Goal: Task Accomplishment & Management: Use online tool/utility

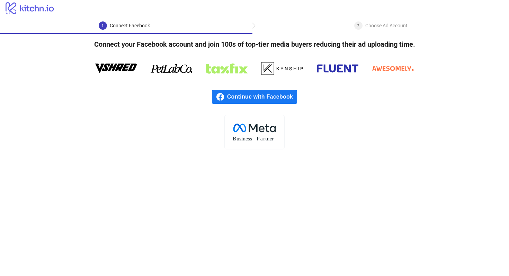
click at [274, 97] on span "Continue with Facebook" at bounding box center [262, 97] width 70 height 14
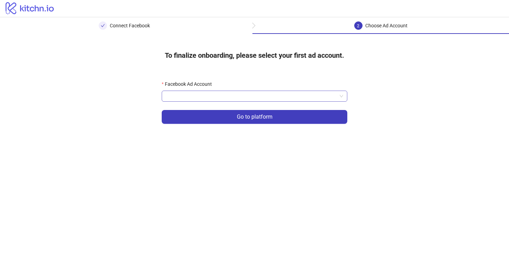
click at [247, 95] on input "Facebook Ad Account" at bounding box center [251, 96] width 171 height 10
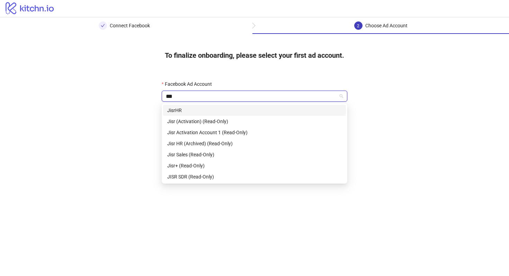
type input "****"
click at [252, 113] on div "JisrHR" at bounding box center [254, 111] width 174 height 8
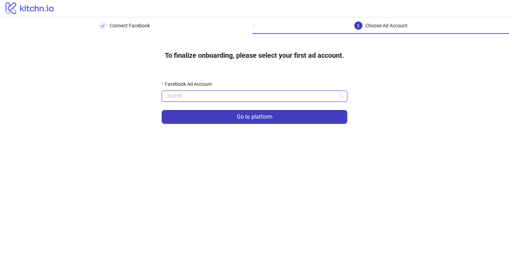
click at [261, 100] on span "JisrHR" at bounding box center [254, 96] width 177 height 10
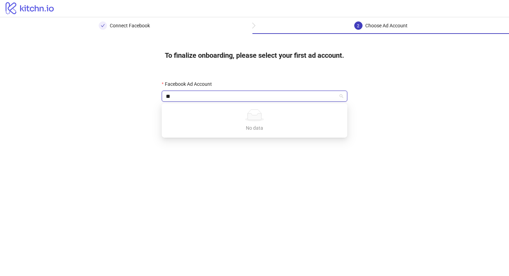
type input "*"
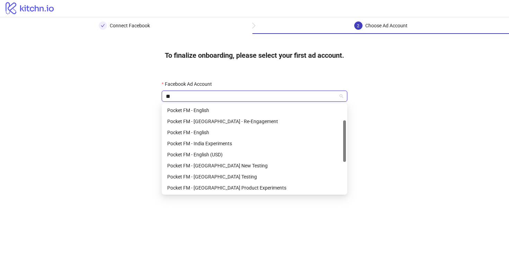
scroll to position [0, 0]
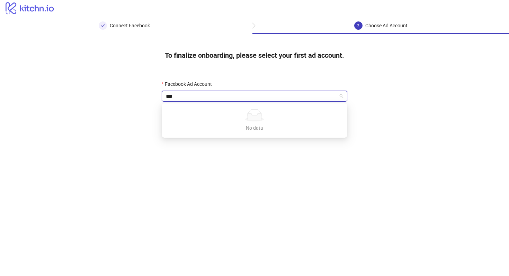
type input "**"
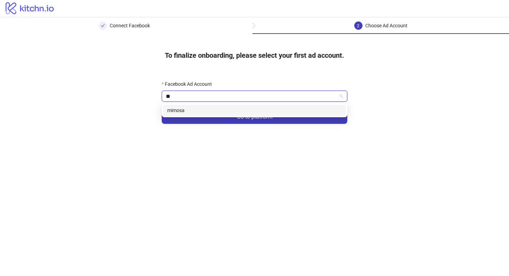
click at [255, 110] on div "mimosa" at bounding box center [254, 111] width 174 height 8
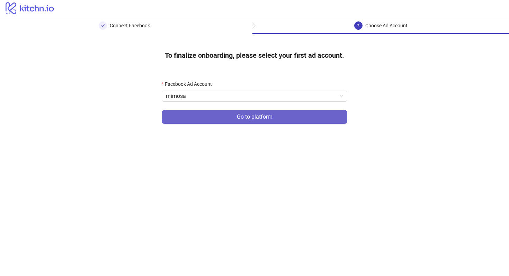
click at [256, 116] on span "Go to platform" at bounding box center [255, 117] width 36 height 6
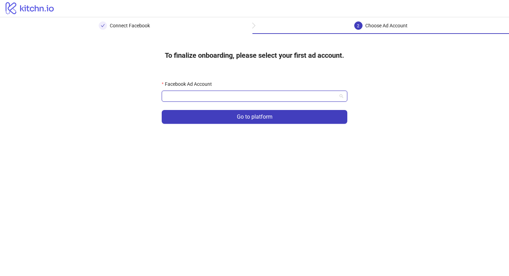
click at [248, 98] on input "Facebook Ad Account" at bounding box center [251, 96] width 171 height 10
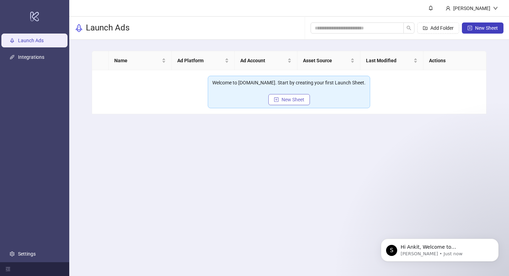
click at [288, 100] on span "New Sheet" at bounding box center [292, 100] width 23 height 6
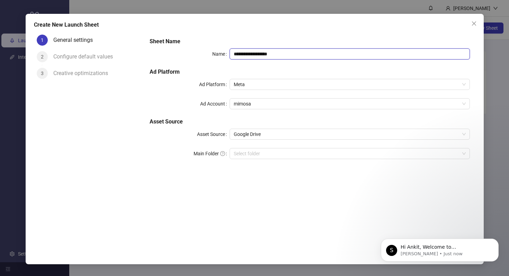
click at [274, 56] on input "**********" at bounding box center [349, 53] width 240 height 11
click at [274, 82] on span "Meta" at bounding box center [349, 84] width 231 height 10
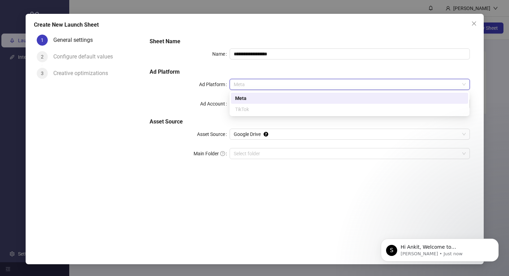
click at [275, 97] on div "Meta" at bounding box center [349, 98] width 229 height 8
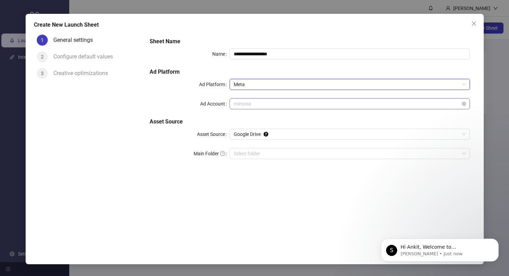
click at [275, 102] on span "mimosa" at bounding box center [349, 104] width 231 height 10
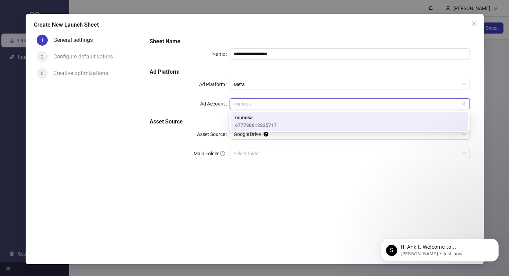
click at [277, 115] on div "mimosa 677788612825717" at bounding box center [349, 121] width 229 height 15
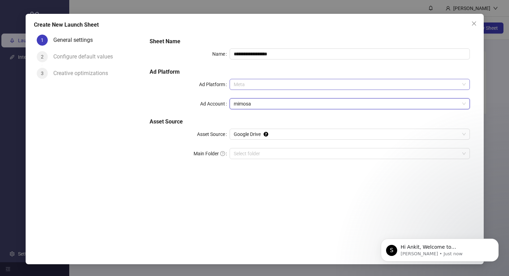
click at [275, 89] on span "Meta" at bounding box center [349, 84] width 231 height 10
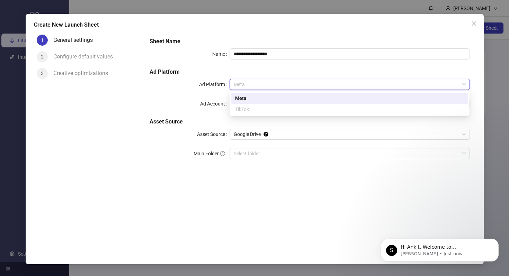
click at [277, 100] on div "Meta" at bounding box center [349, 98] width 229 height 8
click at [274, 84] on span "Meta" at bounding box center [349, 84] width 231 height 10
click at [275, 107] on div "TikTok" at bounding box center [349, 110] width 229 height 8
click at [271, 89] on span "Meta" at bounding box center [349, 84] width 231 height 10
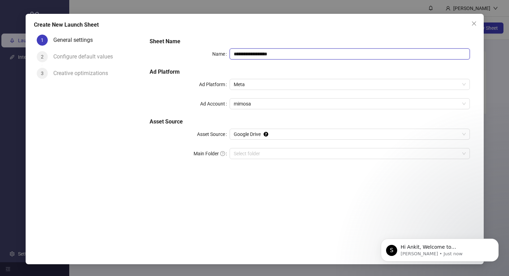
click at [275, 51] on input "**********" at bounding box center [349, 53] width 240 height 11
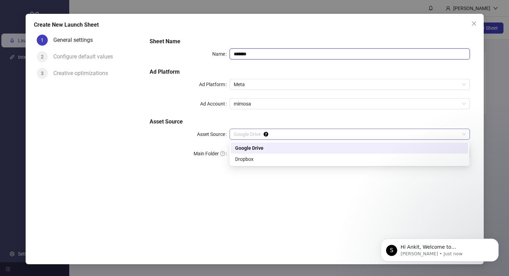
click at [272, 138] on span "Google Drive" at bounding box center [349, 134] width 231 height 10
type input "*******"
click at [272, 150] on div "Google Drive" at bounding box center [349, 148] width 229 height 8
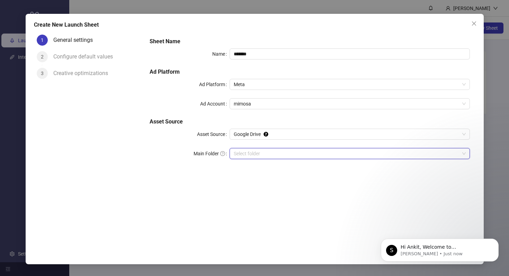
click at [269, 155] on input "Main Folder" at bounding box center [346, 153] width 225 height 10
click at [351, 154] on input "Main Folder" at bounding box center [346, 153] width 225 height 10
click at [494, 241] on icon "Dismiss notification" at bounding box center [496, 241] width 4 height 4
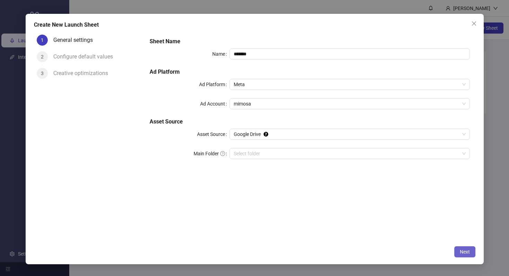
click at [462, 251] on span "Next" at bounding box center [464, 252] width 10 height 6
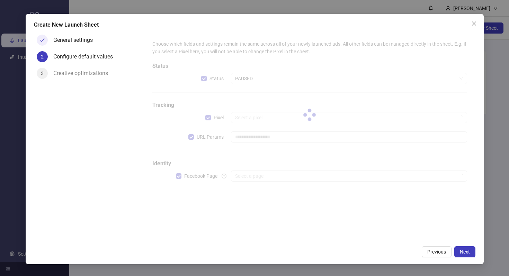
type input "**********"
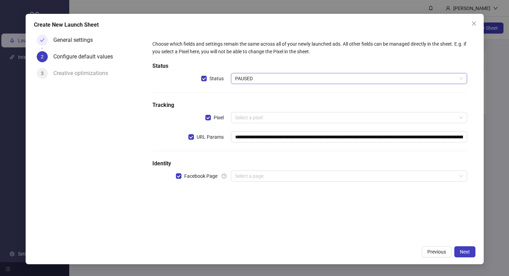
click at [283, 79] on span "PAUSED" at bounding box center [348, 78] width 227 height 10
click at [292, 116] on input "search" at bounding box center [345, 117] width 221 height 10
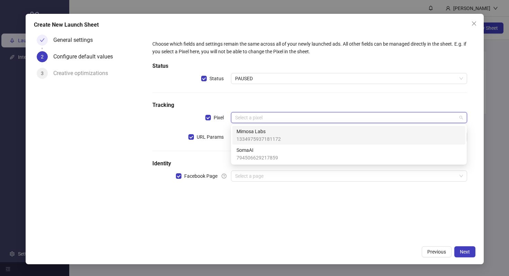
click at [292, 137] on div "Mimosa Labs 1334975937181172" at bounding box center [348, 135] width 225 height 15
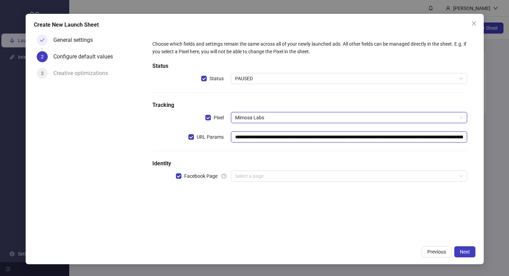
click at [294, 138] on input "**********" at bounding box center [349, 136] width 236 height 11
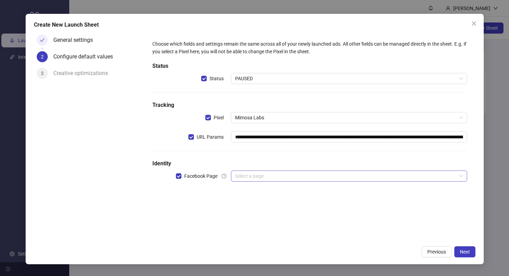
click at [373, 176] on input "search" at bounding box center [345, 176] width 221 height 10
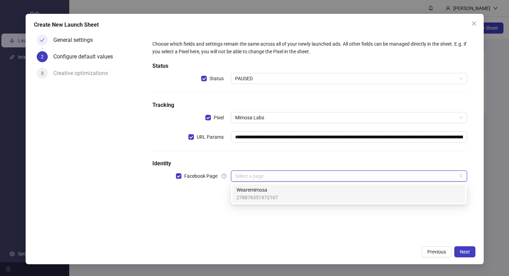
click at [358, 193] on div "Wearemimosa 278876351972107" at bounding box center [348, 193] width 225 height 15
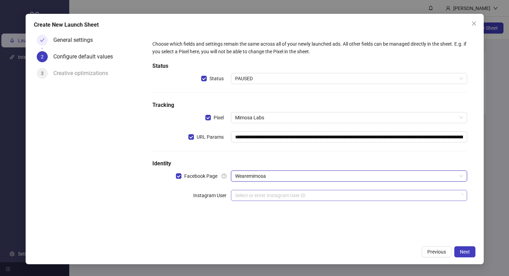
click at [361, 196] on input "search" at bounding box center [345, 195] width 221 height 10
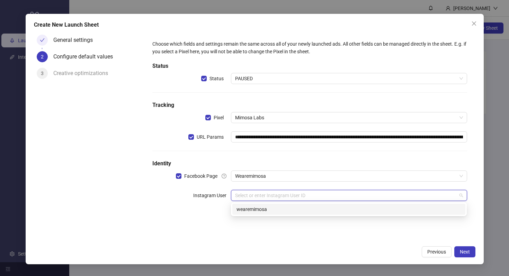
click at [360, 215] on div "17841465321367752 wearemimosa" at bounding box center [349, 209] width 236 height 14
click at [387, 213] on div "wearemimosa" at bounding box center [348, 209] width 233 height 11
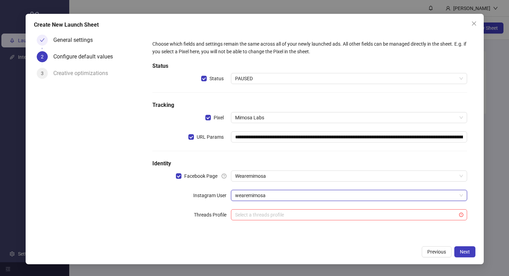
click at [350, 206] on div "**********" at bounding box center [309, 134] width 320 height 194
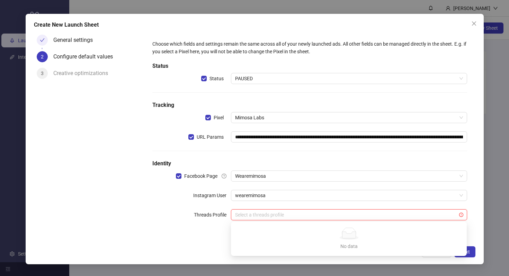
click at [352, 215] on input "search" at bounding box center [345, 215] width 221 height 10
click at [390, 190] on span "wearemimosa" at bounding box center [348, 195] width 227 height 10
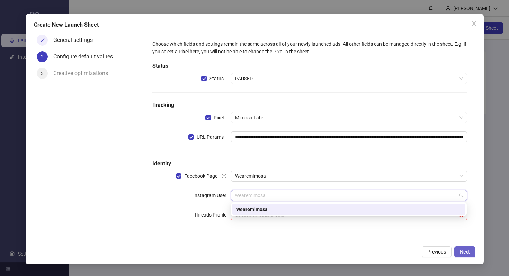
click at [459, 250] on span "Next" at bounding box center [464, 252] width 10 height 6
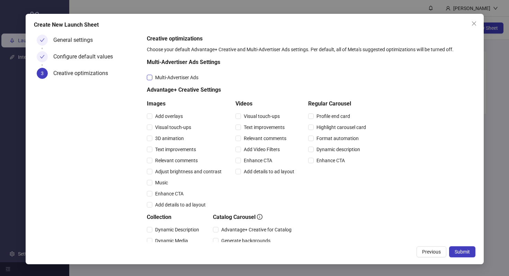
click at [195, 77] on span "Multi-Advertiser Ads" at bounding box center [176, 78] width 49 height 8
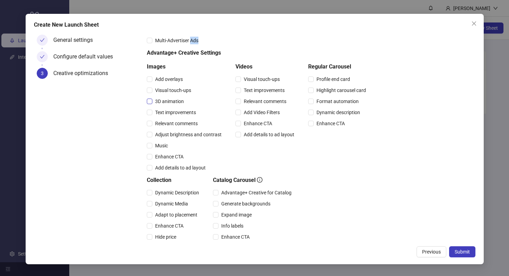
scroll to position [37, 0]
click at [162, 79] on span "Add overlays" at bounding box center [168, 79] width 33 height 8
click at [164, 91] on span "Visual touch-ups" at bounding box center [173, 90] width 42 height 8
click at [164, 103] on span "3D animation" at bounding box center [169, 101] width 34 height 8
click at [168, 116] on div "Text improvements" at bounding box center [186, 112] width 78 height 11
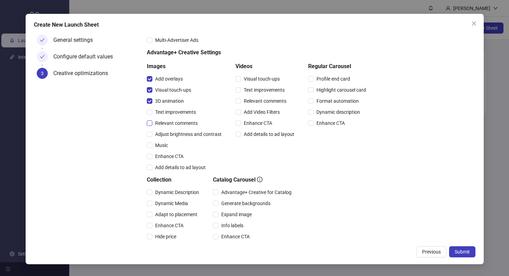
click at [172, 126] on span "Relevant comments" at bounding box center [176, 123] width 48 height 8
click at [238, 196] on span "Advantage+ Creative for Catalog" at bounding box center [256, 193] width 76 height 8
click at [239, 195] on span "Advantage+ Creative for Catalog" at bounding box center [256, 193] width 76 height 8
click at [254, 113] on span "Add Video Filters" at bounding box center [262, 112] width 42 height 8
click at [256, 95] on div "Text improvements" at bounding box center [266, 89] width 62 height 11
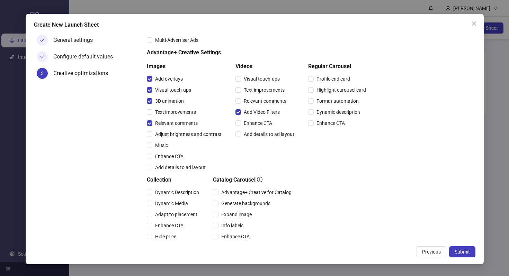
click at [258, 85] on div "Text improvements" at bounding box center [266, 89] width 62 height 11
click at [305, 93] on div "Images Add overlays Visual touch-ups 3D animation Text improvements Relevant co…" at bounding box center [258, 117] width 222 height 111
click at [313, 103] on span "Format automation" at bounding box center [337, 101] width 48 height 8
click at [450, 252] on button "Submit" at bounding box center [462, 251] width 26 height 11
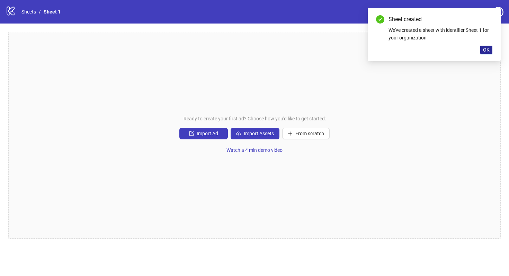
click at [487, 51] on span "OK" at bounding box center [486, 50] width 7 height 6
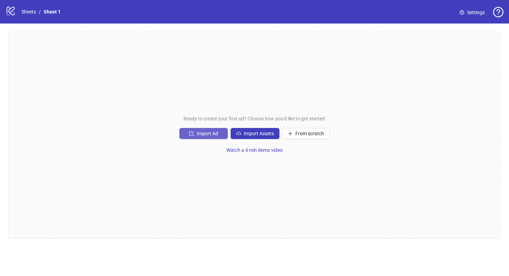
click at [220, 134] on button "Import Ad" at bounding box center [203, 133] width 48 height 11
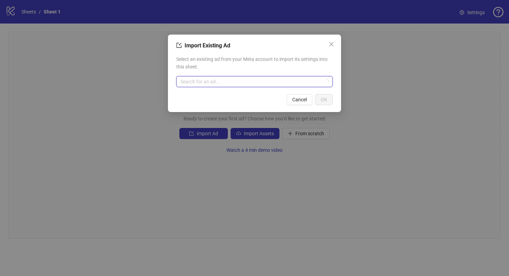
click at [230, 84] on input "search" at bounding box center [251, 81] width 142 height 10
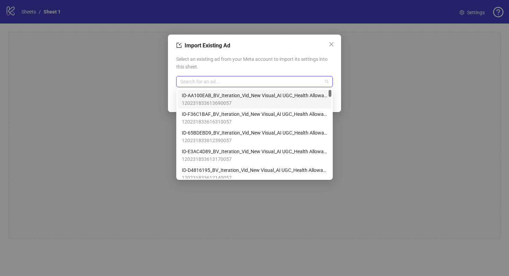
click at [242, 64] on span "Select an existing ad from your Meta account to import its settings into this s…" at bounding box center [254, 62] width 156 height 15
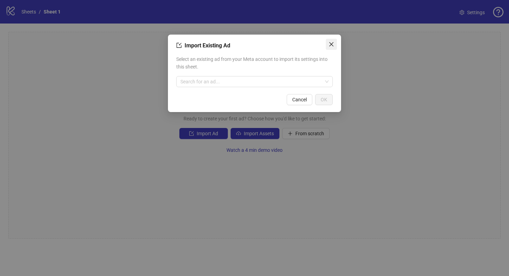
click at [328, 45] on icon "close" at bounding box center [331, 45] width 6 height 6
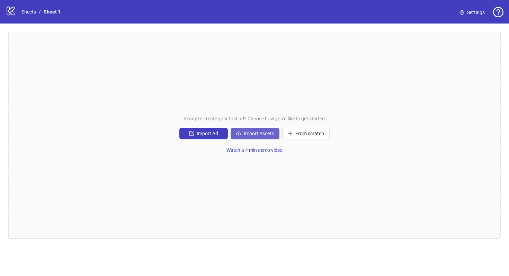
click at [264, 134] on span "Import Assets" at bounding box center [259, 134] width 30 height 6
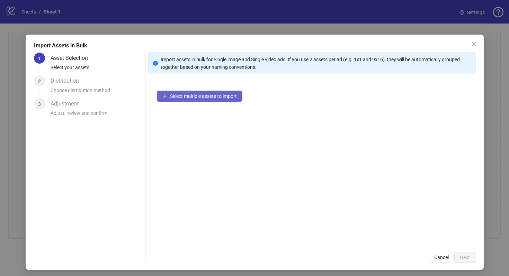
click at [214, 97] on span "Select multiple assets to import" at bounding box center [203, 96] width 67 height 6
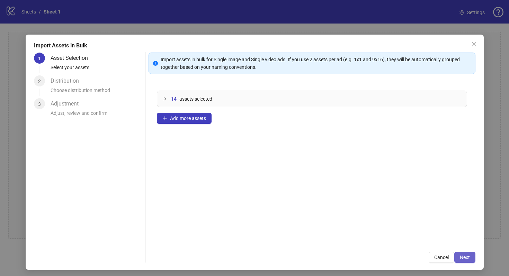
click at [468, 256] on span "Next" at bounding box center [464, 258] width 10 height 6
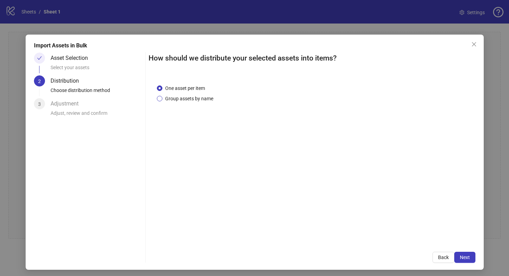
click at [210, 100] on span "Group assets by name" at bounding box center [189, 99] width 54 height 8
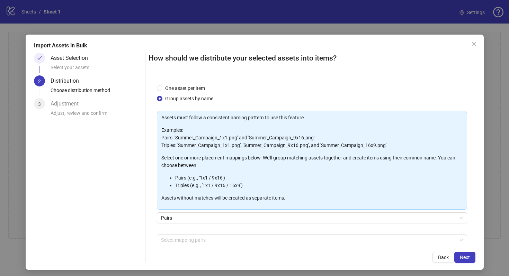
scroll to position [35, 0]
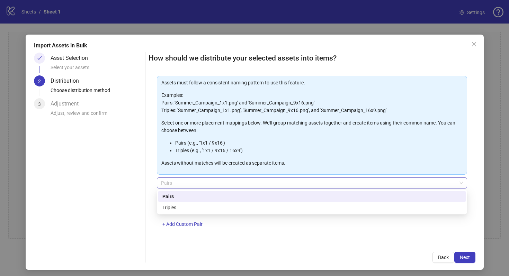
click at [249, 178] on span "Pairs" at bounding box center [312, 183] width 302 height 10
click at [249, 194] on div "Pairs" at bounding box center [311, 197] width 299 height 8
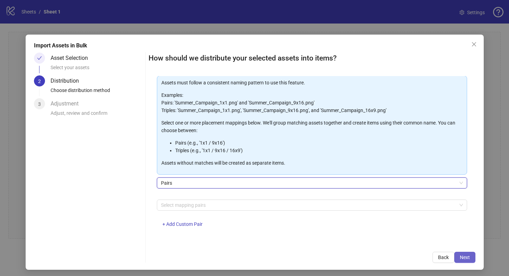
click at [460, 257] on span "Next" at bounding box center [464, 258] width 10 height 6
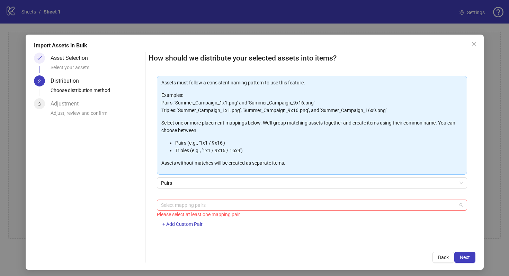
click at [313, 203] on div at bounding box center [308, 205] width 300 height 10
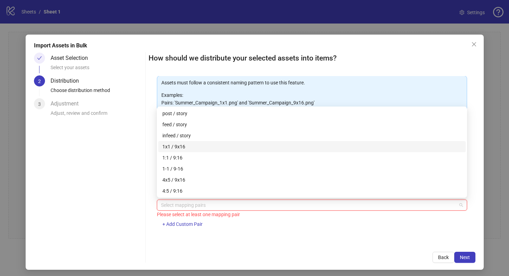
click at [276, 143] on div "1x1 / 9x16" at bounding box center [311, 147] width 299 height 8
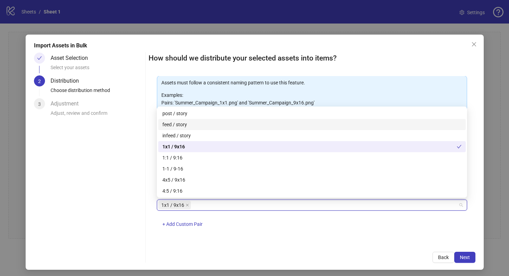
click at [257, 126] on div "feed / story" at bounding box center [311, 125] width 299 height 8
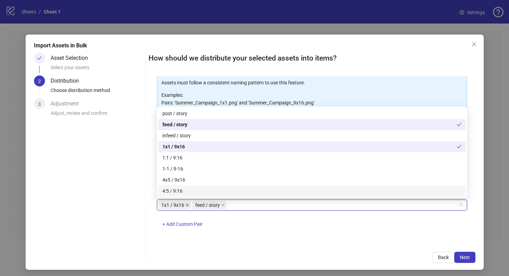
click at [185, 205] on icon "close" at bounding box center [186, 204] width 3 height 3
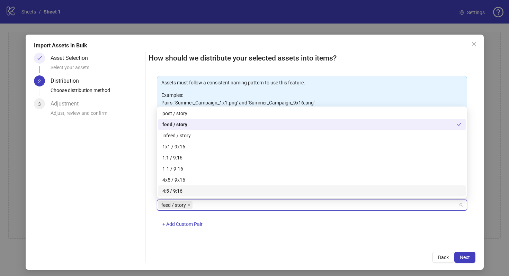
click at [222, 221] on div "feed / story + Add Custom Pair" at bounding box center [312, 218] width 310 height 36
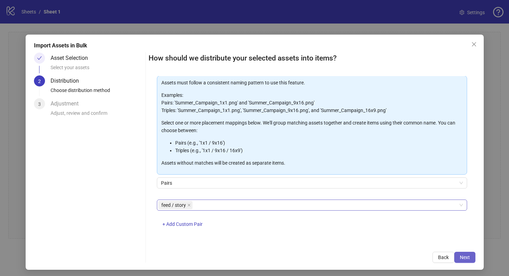
click at [461, 263] on button "Next" at bounding box center [464, 257] width 21 height 11
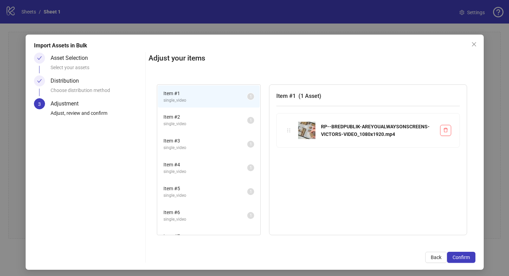
click at [212, 118] on span "Item # 2" at bounding box center [205, 117] width 84 height 8
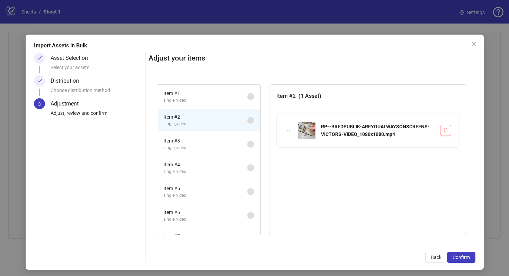
click at [210, 142] on span "Item # 3" at bounding box center [205, 141] width 84 height 8
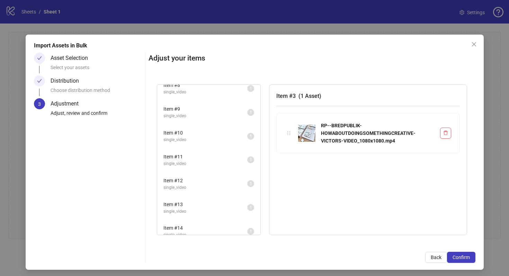
scroll to position [183, 0]
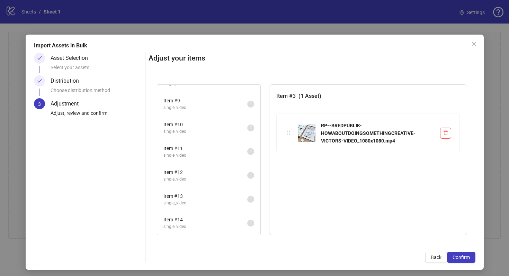
click at [210, 164] on li "Item # 12 single_video 1" at bounding box center [209, 175] width 102 height 22
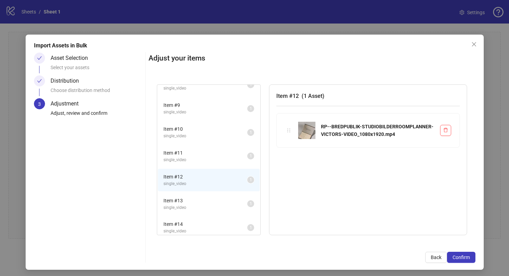
click at [210, 164] on li "Item # 11 single_video 1" at bounding box center [209, 156] width 102 height 22
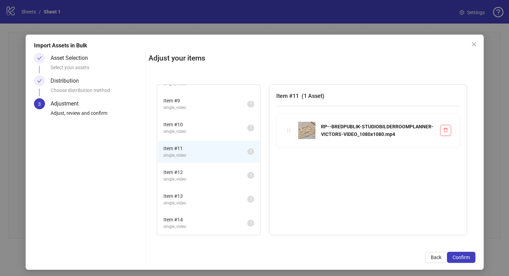
click at [203, 217] on span "Item # 14" at bounding box center [205, 220] width 84 height 8
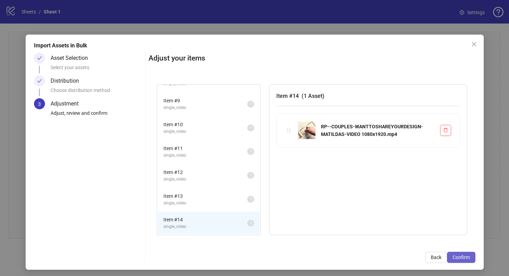
click at [467, 255] on span "Confirm" at bounding box center [460, 258] width 17 height 6
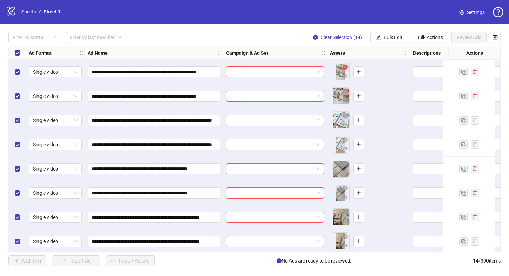
drag, startPoint x: 345, startPoint y: 95, endPoint x: 348, endPoint y: 69, distance: 26.5
click at [348, 46] on div "**********" at bounding box center [374, 46] width 730 height 0
drag, startPoint x: 338, startPoint y: 97, endPoint x: 342, endPoint y: 63, distance: 33.5
click at [342, 63] on body "**********" at bounding box center [254, 138] width 509 height 276
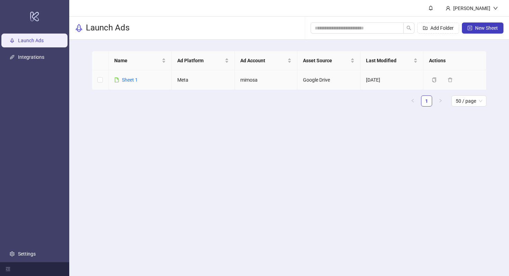
click at [162, 80] on td "Sheet 1" at bounding box center [140, 80] width 63 height 20
click at [128, 78] on link "Sheet 1" at bounding box center [130, 80] width 16 height 6
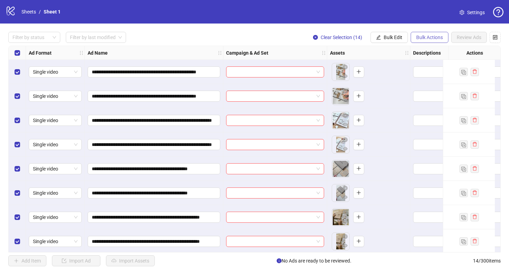
click at [422, 40] on span "Bulk Actions" at bounding box center [429, 38] width 27 height 6
click at [430, 54] on span "Delete" at bounding box center [438, 52] width 47 height 8
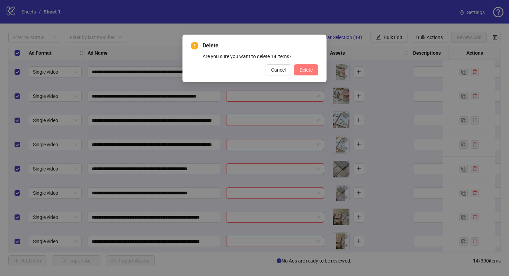
click at [305, 69] on span "Delete" at bounding box center [305, 70] width 13 height 6
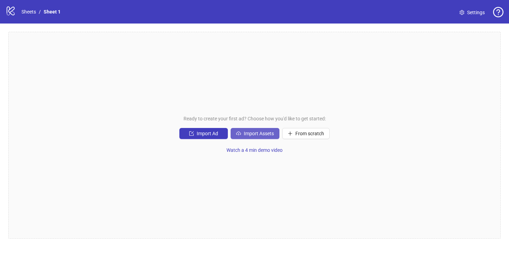
click at [244, 129] on button "Import Assets" at bounding box center [254, 133] width 49 height 11
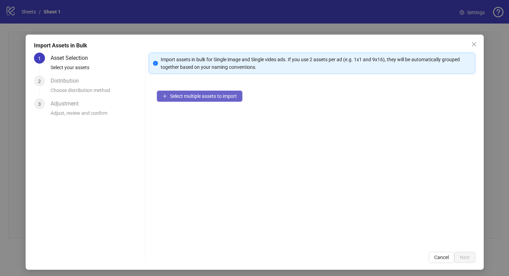
click at [206, 100] on button "Select multiple assets to import" at bounding box center [199, 96] width 85 height 11
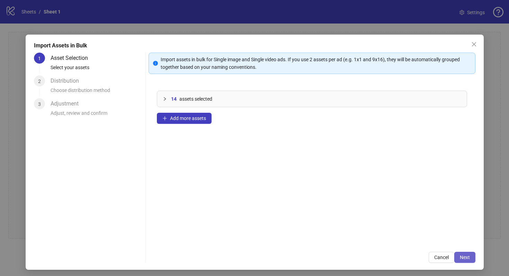
click at [469, 258] on span "Next" at bounding box center [464, 258] width 10 height 6
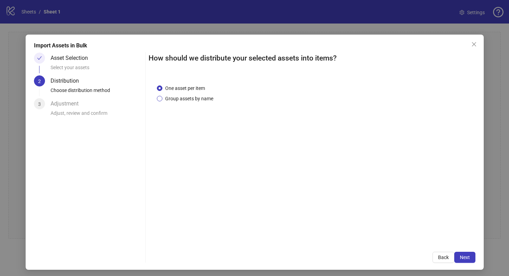
click at [199, 98] on span "Group assets by name" at bounding box center [189, 99] width 54 height 8
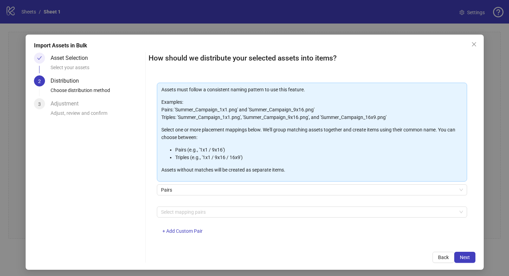
scroll to position [35, 0]
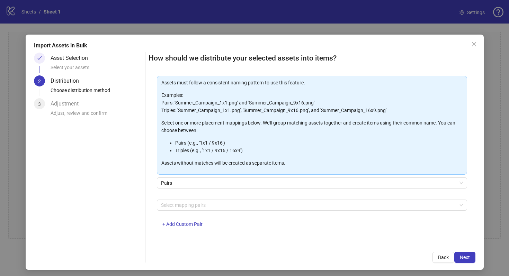
click at [220, 190] on div "Pairs" at bounding box center [312, 186] width 310 height 19
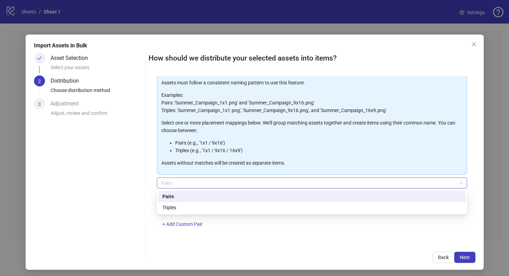
click at [220, 184] on span "Pairs" at bounding box center [312, 183] width 302 height 10
click at [219, 195] on div "Pairs" at bounding box center [311, 197] width 299 height 8
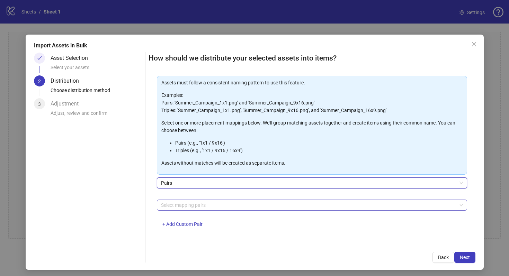
click at [220, 202] on div at bounding box center [308, 205] width 300 height 10
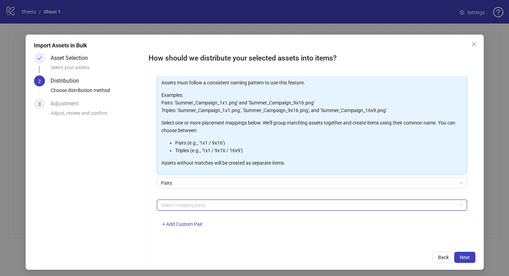
click at [220, 202] on div at bounding box center [308, 205] width 300 height 10
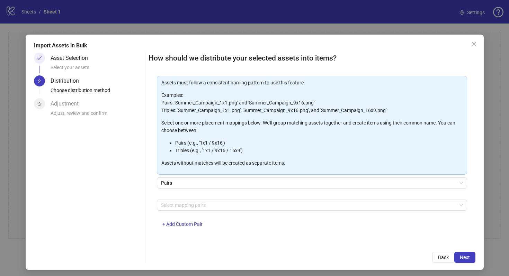
click at [224, 97] on p "Examples: Pairs: 'Summer_Campaign_1x1.png' and 'Summer_Campaign_9x16.png' Tripl…" at bounding box center [311, 102] width 301 height 23
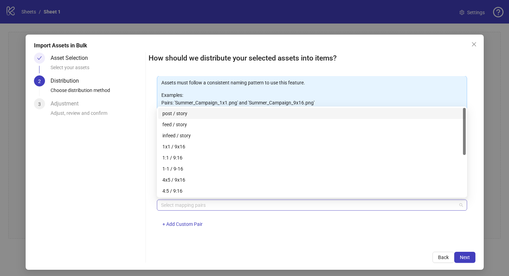
click at [239, 206] on div at bounding box center [308, 205] width 300 height 10
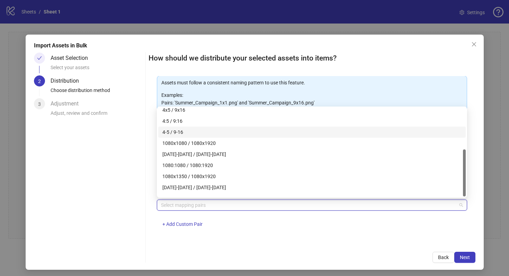
scroll to position [78, 0]
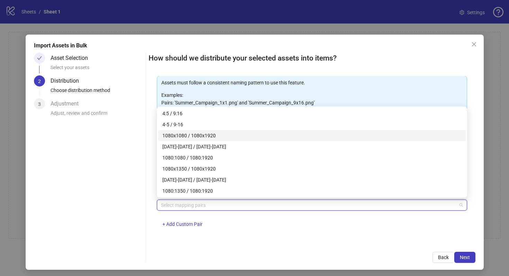
click at [231, 136] on div "1080x1080 / 1080x1920" at bounding box center [311, 136] width 299 height 8
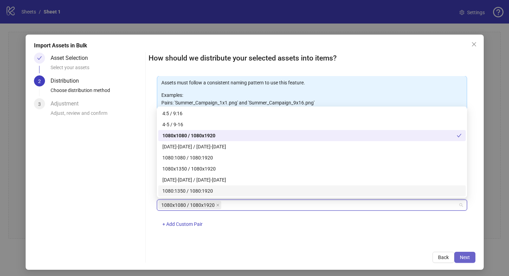
click at [463, 259] on span "Next" at bounding box center [464, 258] width 10 height 6
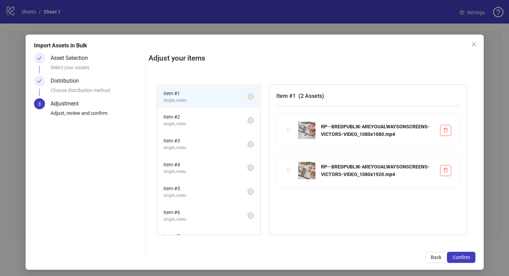
click at [116, 84] on div "Distribution Choose distribution method" at bounding box center [97, 86] width 92 height 23
click at [204, 124] on span "single_video" at bounding box center [205, 124] width 84 height 7
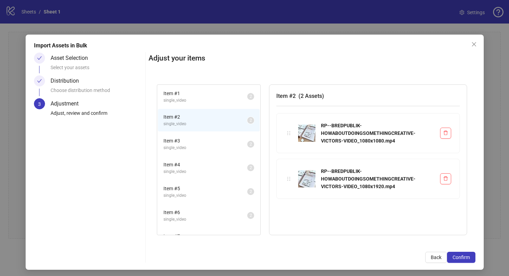
click at [207, 147] on span "single_video" at bounding box center [205, 148] width 84 height 7
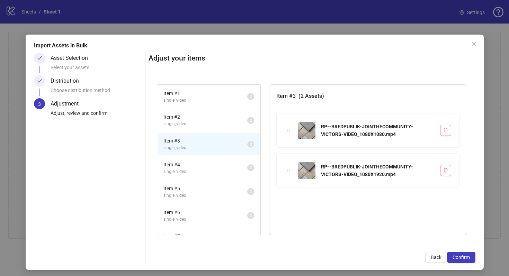
click at [206, 175] on li "Item # 4 single_video 2" at bounding box center [209, 168] width 102 height 22
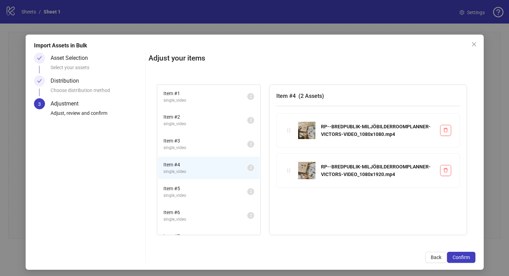
click at [205, 200] on li "Item # 5 single_video 2" at bounding box center [209, 192] width 102 height 22
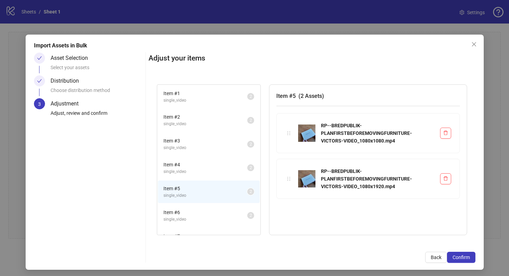
scroll to position [16, 0]
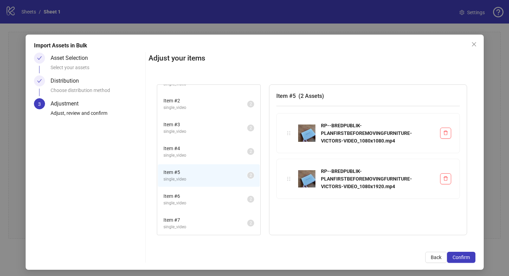
click at [202, 184] on li "Item # 5 single_video 2" at bounding box center [209, 175] width 102 height 22
click at [203, 204] on span "single_video" at bounding box center [205, 203] width 84 height 7
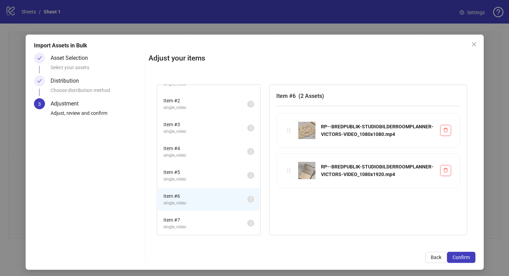
click at [202, 229] on span "single_video" at bounding box center [205, 227] width 84 height 7
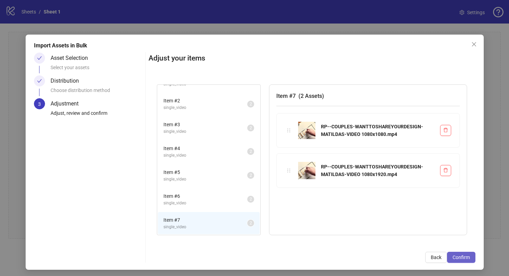
click at [460, 253] on button "Confirm" at bounding box center [461, 257] width 28 height 11
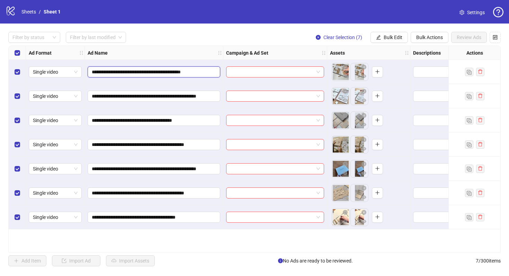
click at [190, 69] on input "**********" at bounding box center [153, 72] width 123 height 8
click at [245, 70] on input "search" at bounding box center [271, 72] width 83 height 10
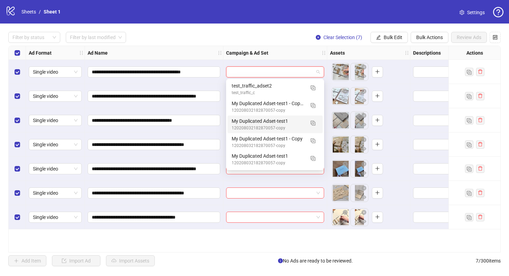
click at [245, 59] on div "Campaign & Ad Set" at bounding box center [275, 53] width 104 height 14
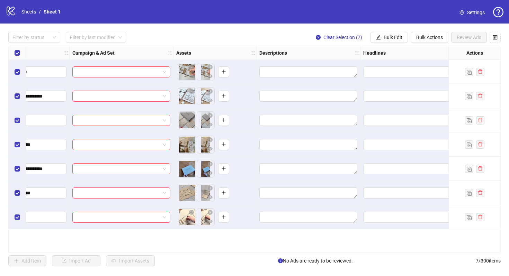
scroll to position [0, 159]
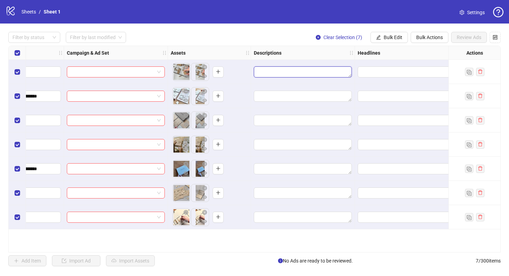
click at [294, 74] on textarea "Edit values" at bounding box center [303, 71] width 98 height 11
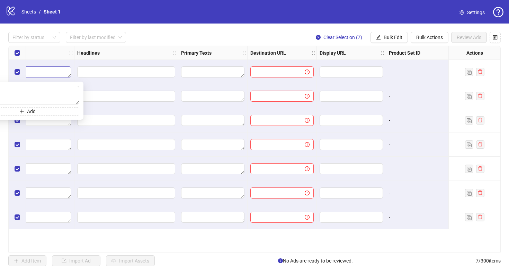
scroll to position [0, 441]
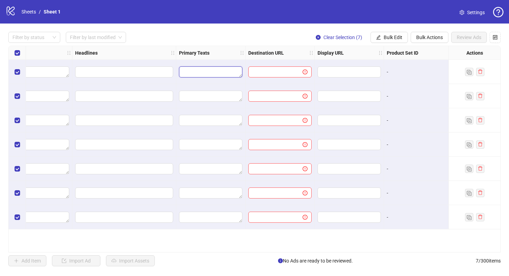
click at [211, 72] on textarea "Edit values" at bounding box center [210, 71] width 63 height 11
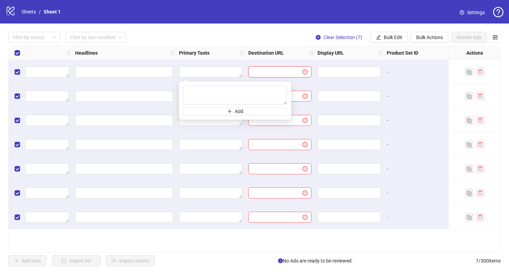
click at [274, 73] on input "text" at bounding box center [272, 72] width 40 height 8
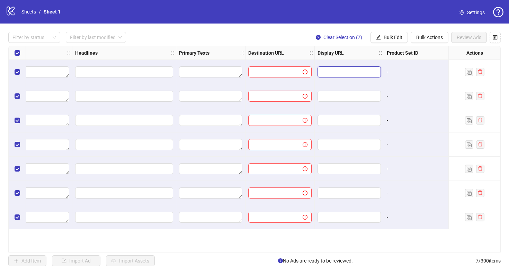
click at [356, 71] on input "text" at bounding box center [348, 72] width 54 height 8
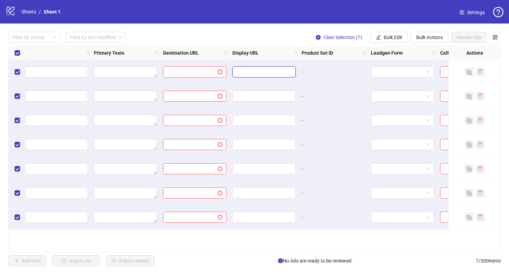
scroll to position [0, 640]
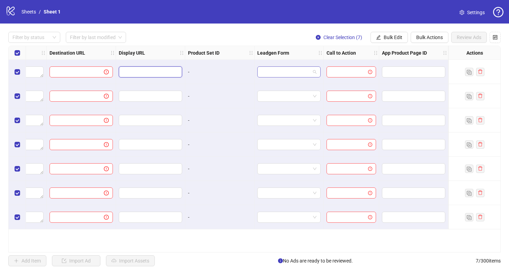
click at [316, 73] on div at bounding box center [288, 71] width 63 height 11
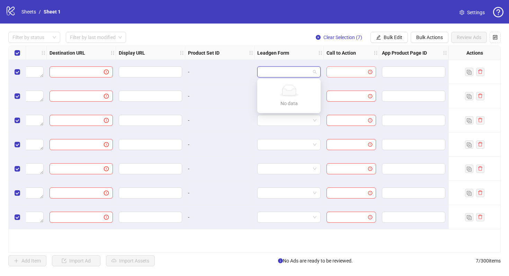
click at [347, 76] on input "search" at bounding box center [347, 72] width 35 height 10
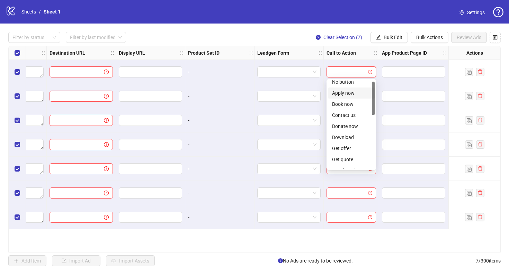
scroll to position [0, 0]
click at [345, 99] on div "Apply now" at bounding box center [351, 97] width 38 height 8
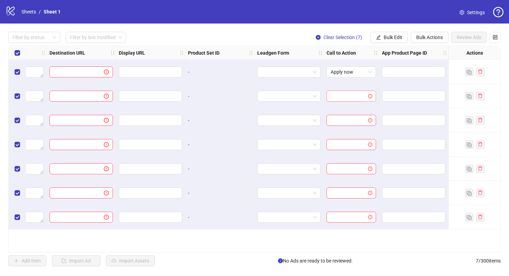
click at [348, 97] on input "search" at bounding box center [347, 96] width 35 height 10
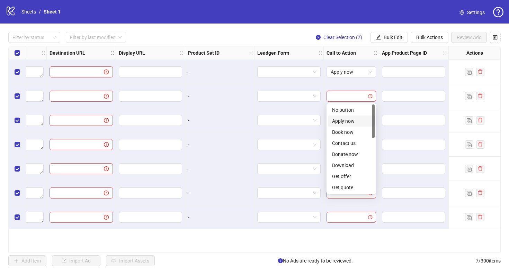
click at [346, 126] on div "Apply now" at bounding box center [351, 121] width 47 height 11
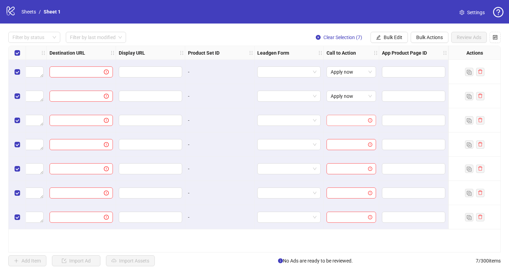
click at [348, 116] on input "search" at bounding box center [347, 120] width 35 height 10
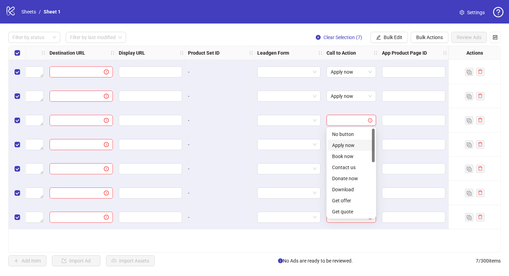
click at [345, 145] on div "Apply now" at bounding box center [351, 146] width 38 height 8
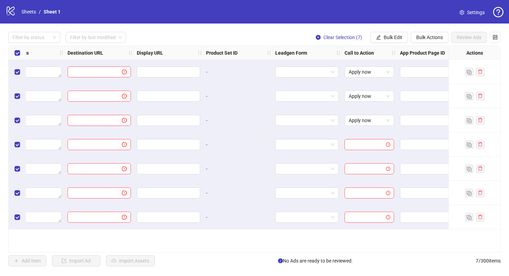
scroll to position [0, 640]
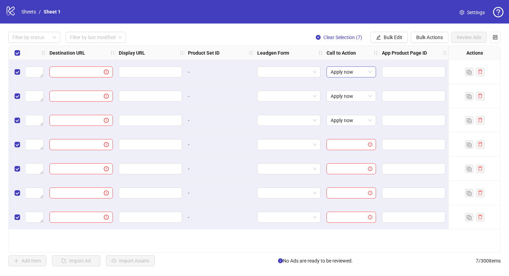
click at [345, 74] on span "Apply now" at bounding box center [350, 72] width 41 height 10
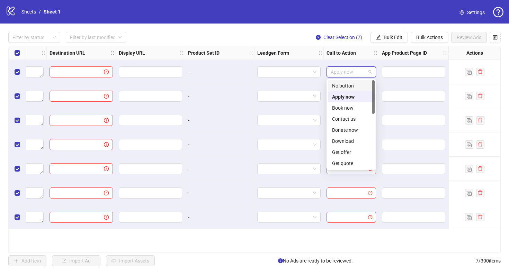
click at [368, 87] on div "No button" at bounding box center [351, 86] width 38 height 8
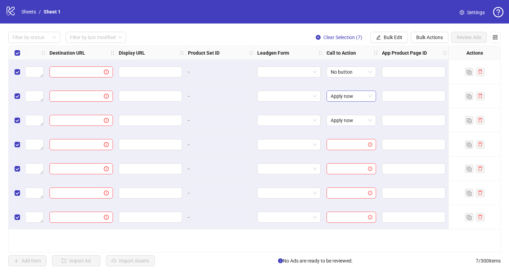
click at [363, 91] on div "Apply now" at bounding box center [350, 96] width 49 height 11
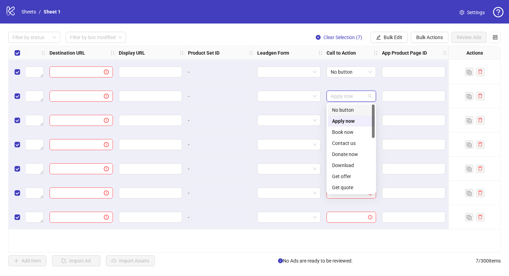
click at [360, 108] on div "No button" at bounding box center [351, 110] width 38 height 8
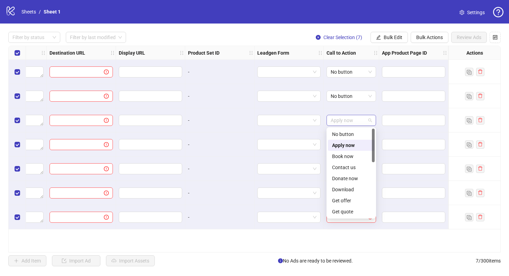
click at [360, 120] on span "Apply now" at bounding box center [350, 120] width 41 height 10
click at [361, 130] on div "No button" at bounding box center [351, 134] width 38 height 8
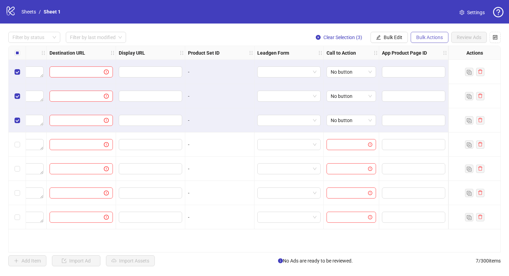
click at [434, 34] on button "Bulk Actions" at bounding box center [429, 37] width 38 height 11
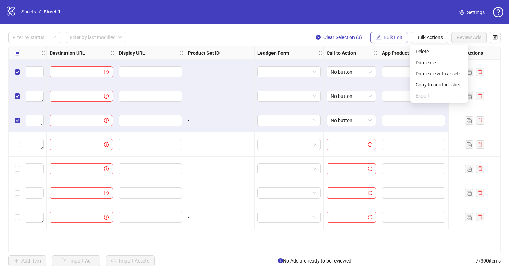
click at [387, 37] on span "Bulk Edit" at bounding box center [392, 38] width 19 height 6
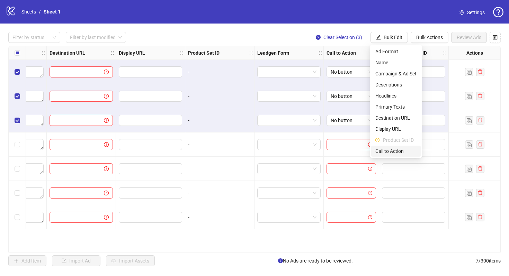
click at [395, 148] on span "Call to Action" at bounding box center [395, 151] width 41 height 8
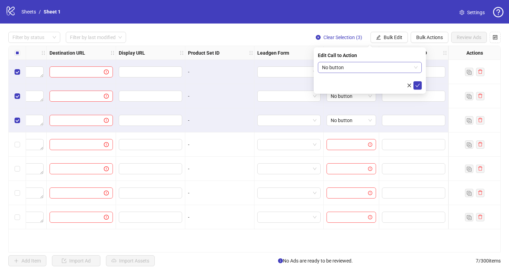
click at [373, 67] on span "No button" at bounding box center [369, 67] width 95 height 10
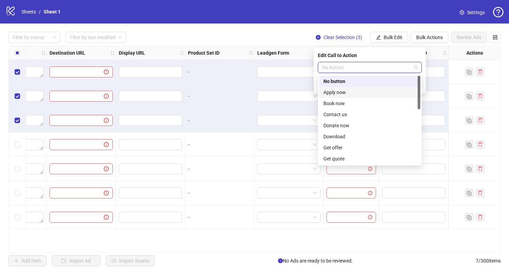
click at [375, 92] on div "Apply now" at bounding box center [369, 93] width 93 height 8
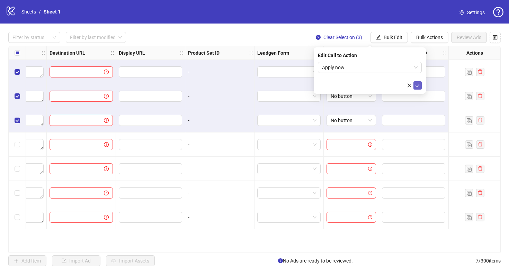
click at [416, 86] on icon "check" at bounding box center [417, 85] width 4 height 3
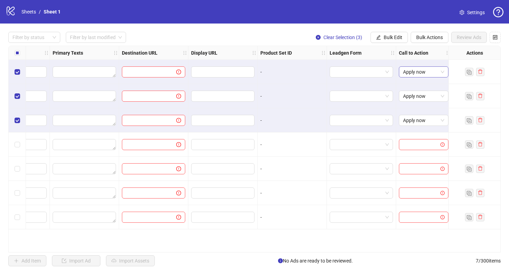
scroll to position [0, 553]
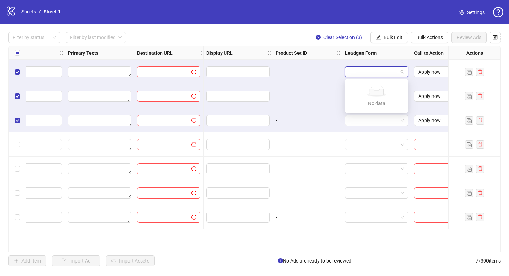
click at [365, 74] on input "search" at bounding box center [373, 72] width 49 height 10
click at [238, 72] on input "text" at bounding box center [237, 72] width 54 height 8
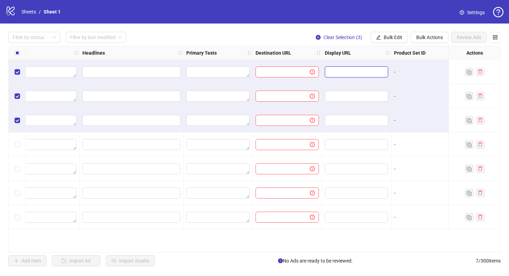
scroll to position [0, 430]
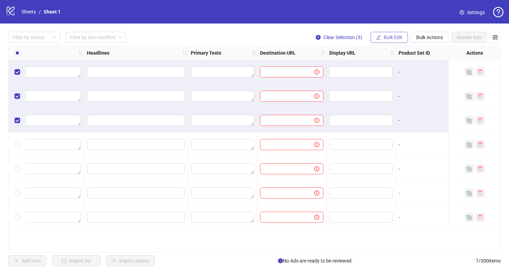
click at [403, 38] on button "Bulk Edit" at bounding box center [388, 37] width 37 height 11
click at [421, 43] on div "Filter by status Filter by last modified Clear Selection (3) Bulk Edit Bulk Act…" at bounding box center [254, 149] width 509 height 251
click at [425, 40] on button "Bulk Actions" at bounding box center [429, 37] width 38 height 11
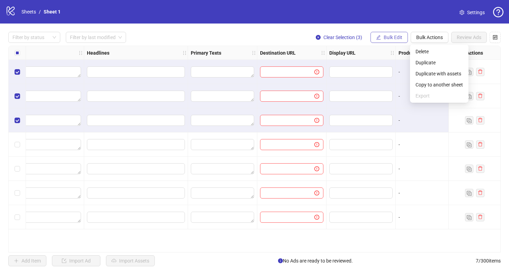
click at [398, 38] on span "Bulk Edit" at bounding box center [392, 38] width 19 height 6
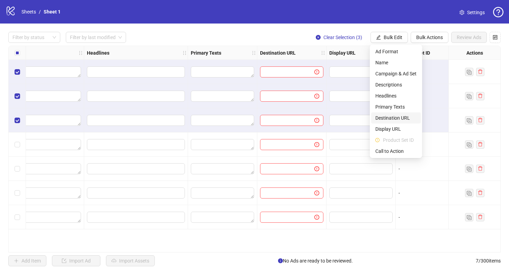
click at [408, 114] on li "Destination URL" at bounding box center [395, 117] width 49 height 11
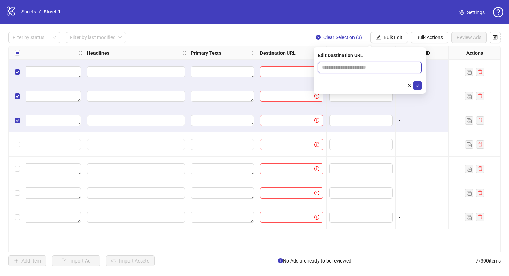
click at [378, 71] on input "text" at bounding box center [367, 68] width 90 height 8
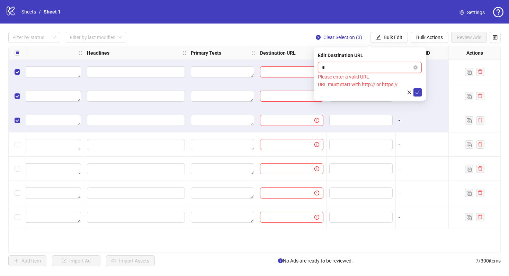
paste input "**********"
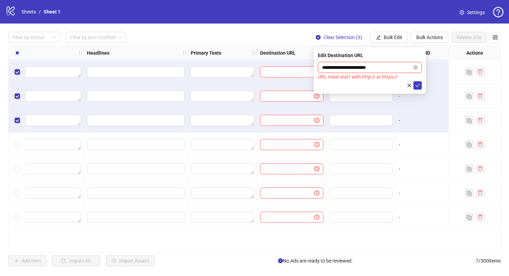
paste input "text"
type input "**********"
click at [414, 84] on button "submit" at bounding box center [417, 85] width 8 height 8
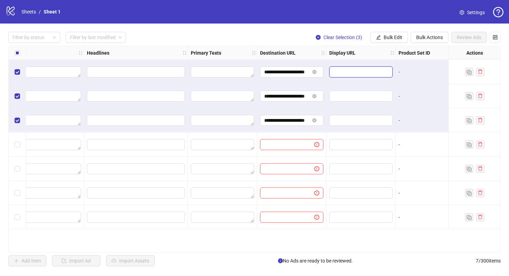
click at [345, 71] on input "text" at bounding box center [360, 72] width 54 height 8
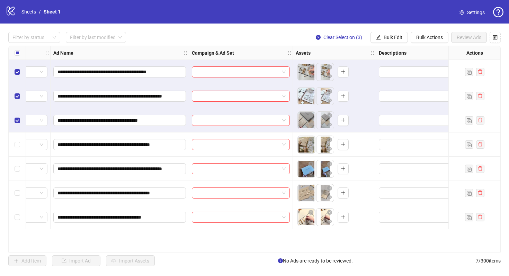
scroll to position [0, 0]
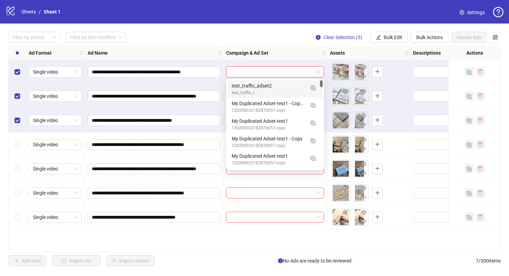
click at [298, 70] on input "search" at bounding box center [271, 72] width 83 height 10
click at [315, 104] on img "button" at bounding box center [312, 105] width 5 height 5
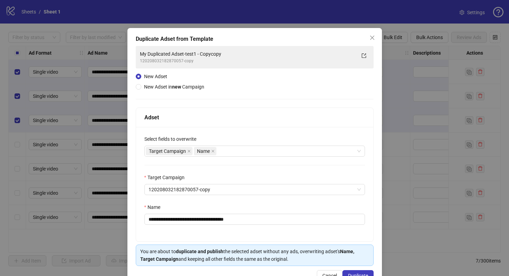
scroll to position [7, 0]
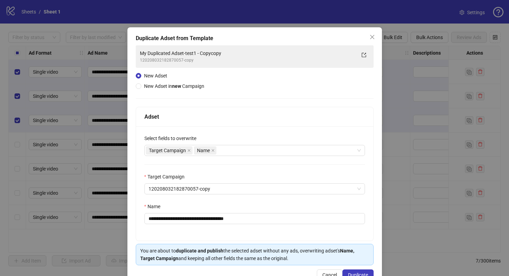
click at [197, 82] on div "New Adset New Adset in new Campaign" at bounding box center [171, 81] width 71 height 18
click at [198, 86] on span "New Adset in new Campaign" at bounding box center [174, 86] width 60 height 6
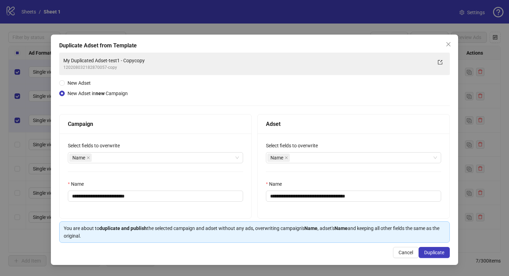
scroll to position [0, 0]
click at [83, 86] on span "New Adset" at bounding box center [79, 83] width 29 height 8
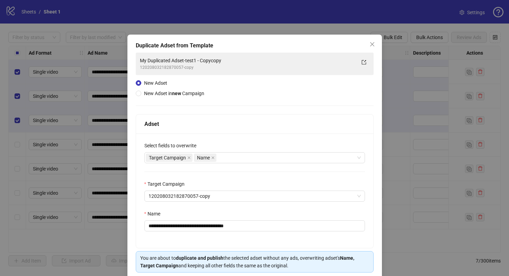
scroll to position [27, 0]
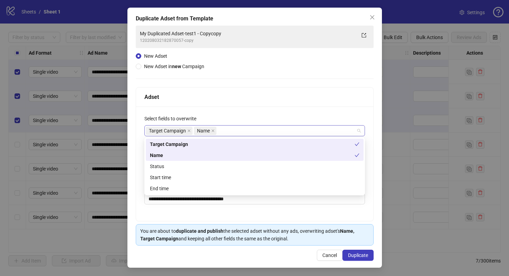
click at [220, 133] on div "Target Campaign Name" at bounding box center [251, 131] width 210 height 10
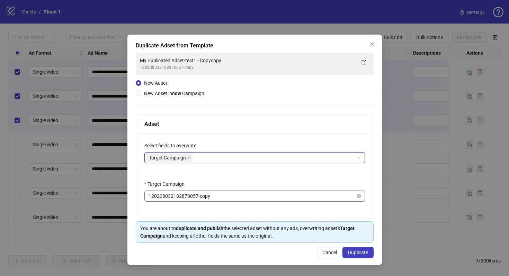
scroll to position [0, 0]
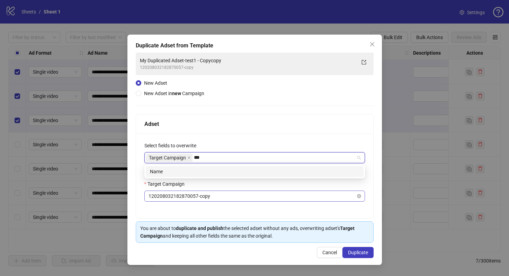
type input "****"
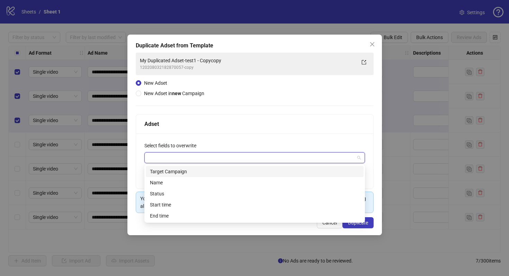
type input "*"
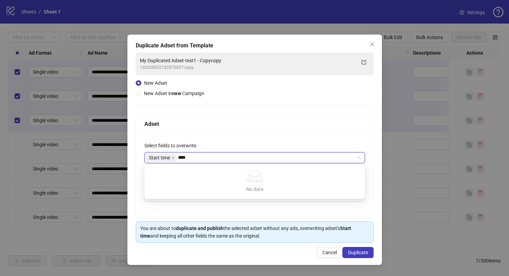
type input "***"
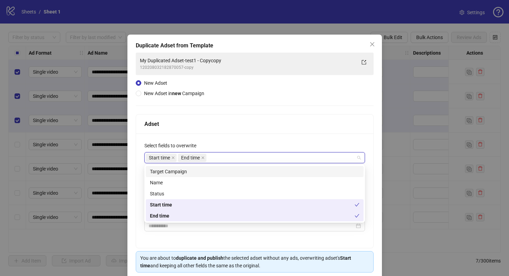
click at [240, 128] on div "Adset" at bounding box center [254, 124] width 237 height 19
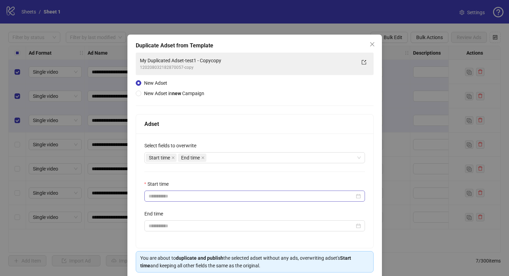
scroll to position [27, 0]
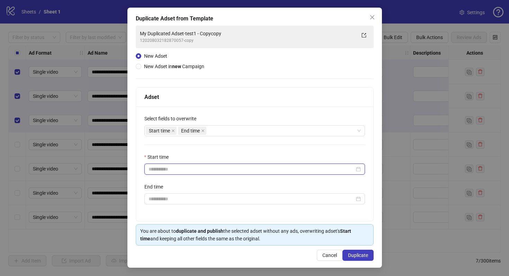
click at [225, 168] on input "Start time" at bounding box center [251, 169] width 206 height 8
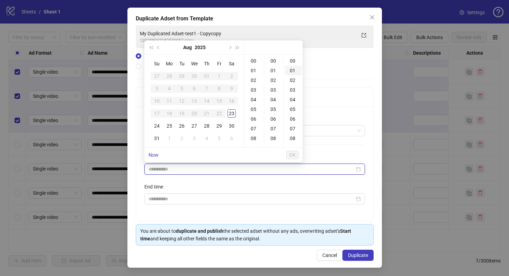
type input "**********"
click at [181, 124] on div "26" at bounding box center [181, 126] width 8 height 8
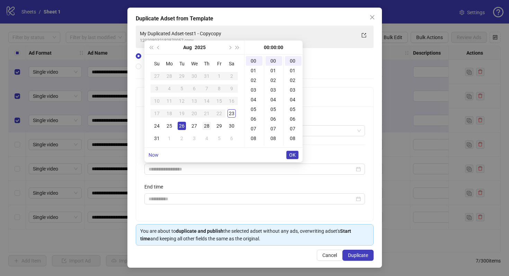
click at [204, 125] on div "28" at bounding box center [206, 126] width 8 height 8
click at [179, 127] on div "26" at bounding box center [181, 126] width 8 height 8
type input "**********"
click at [291, 154] on span "OK" at bounding box center [292, 155] width 7 height 6
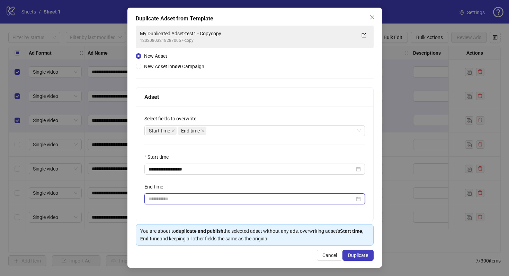
click at [256, 197] on input "End time" at bounding box center [251, 199] width 206 height 8
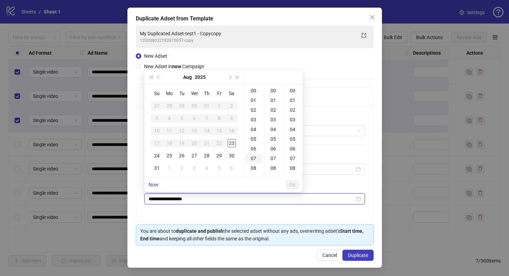
type input "**********"
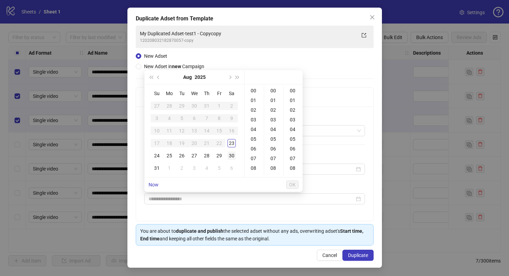
click at [234, 157] on div "30" at bounding box center [231, 156] width 8 height 8
type input "**********"
click at [291, 185] on span "OK" at bounding box center [292, 185] width 7 height 6
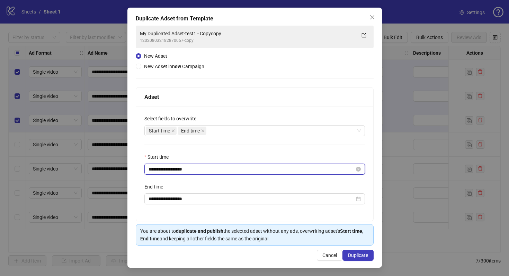
click at [340, 171] on input "**********" at bounding box center [251, 169] width 206 height 8
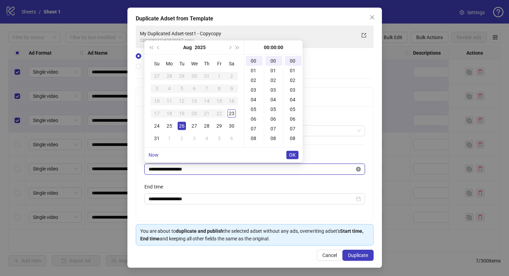
click at [359, 171] on icon "close-circle" at bounding box center [358, 169] width 5 height 5
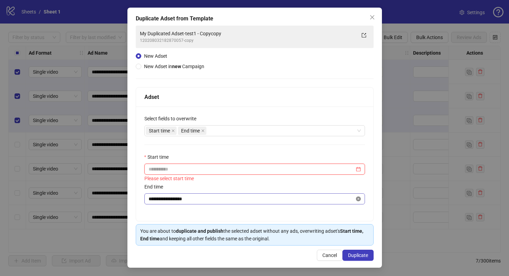
click at [357, 200] on icon "close-circle" at bounding box center [358, 199] width 5 height 5
click at [202, 130] on icon "close" at bounding box center [202, 130] width 3 height 3
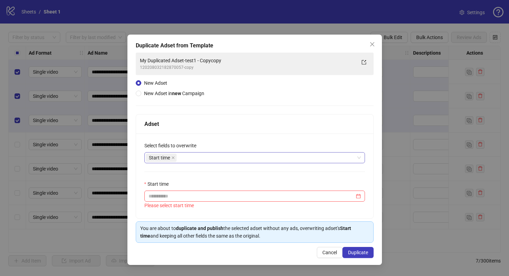
click at [171, 153] on div "Select fields to overwrite Start time" at bounding box center [254, 152] width 220 height 21
click at [173, 157] on icon "close" at bounding box center [173, 157] width 3 height 3
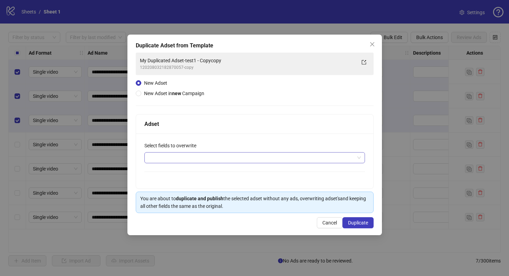
click at [173, 157] on div at bounding box center [251, 158] width 210 height 10
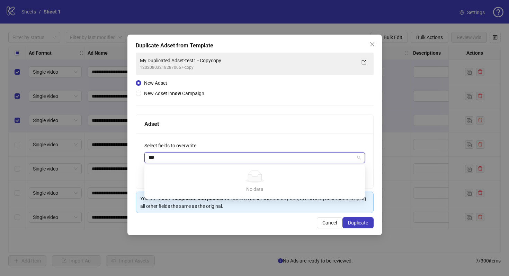
type input "**"
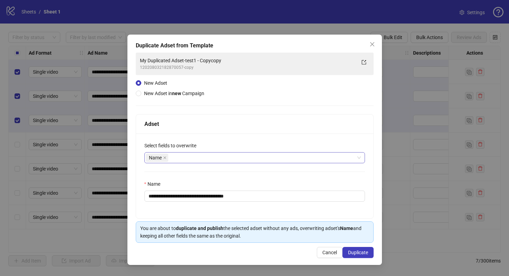
click at [229, 117] on div "Adset" at bounding box center [254, 124] width 237 height 19
click at [220, 191] on input "**********" at bounding box center [254, 196] width 220 height 11
click at [254, 198] on input "**********" at bounding box center [254, 196] width 220 height 11
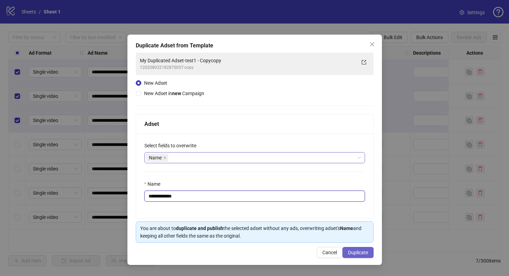
type input "**********"
click at [353, 250] on span "Duplicate" at bounding box center [358, 253] width 20 height 6
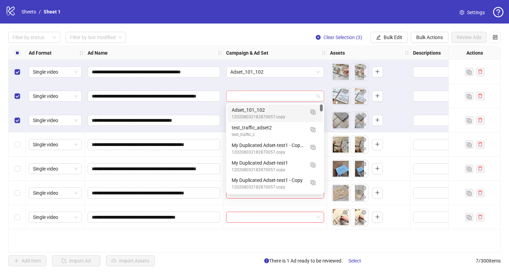
click at [318, 96] on span at bounding box center [275, 96] width 90 height 10
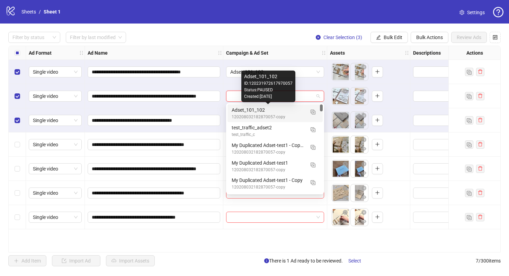
click at [303, 110] on div "Adset_101_102" at bounding box center [267, 110] width 73 height 8
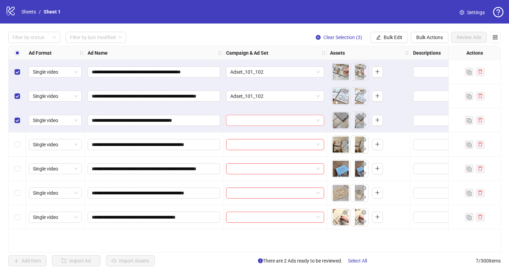
click at [300, 124] on input "search" at bounding box center [271, 120] width 83 height 10
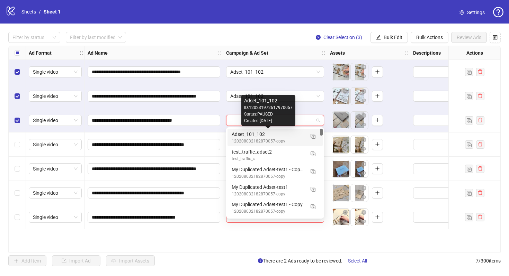
click at [300, 133] on div "Adset_101_102" at bounding box center [267, 134] width 73 height 8
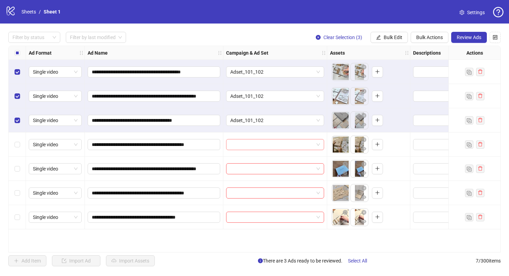
click at [298, 145] on input "search" at bounding box center [271, 144] width 83 height 10
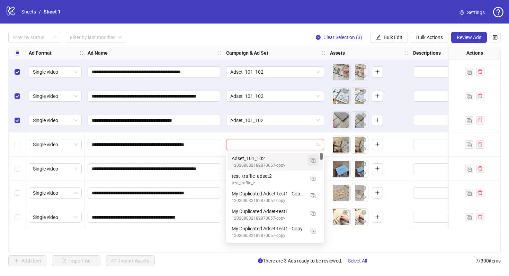
click at [315, 162] on img "button" at bounding box center [312, 160] width 5 height 5
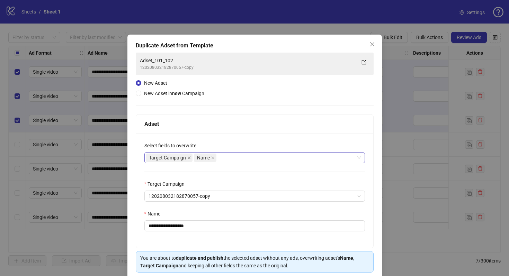
click at [189, 158] on icon "close" at bounding box center [189, 157] width 3 height 3
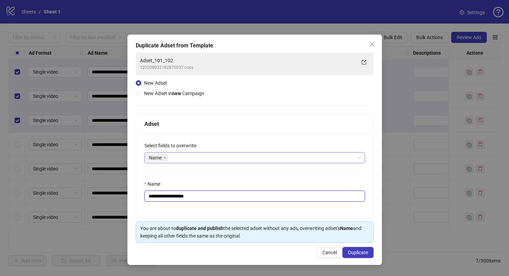
click at [224, 195] on input "**********" at bounding box center [254, 196] width 220 height 11
type input "**********"
click at [356, 253] on span "Duplicate" at bounding box center [358, 253] width 20 height 6
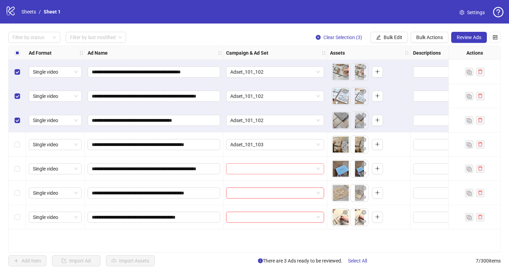
click at [282, 169] on input "search" at bounding box center [271, 169] width 83 height 10
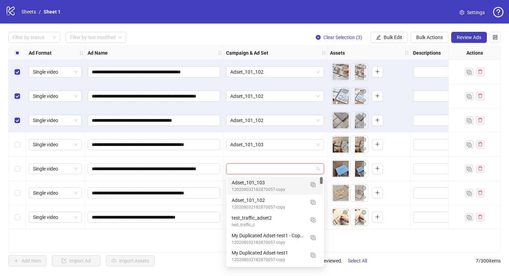
click at [285, 185] on div "Adset_101_103" at bounding box center [267, 183] width 73 height 8
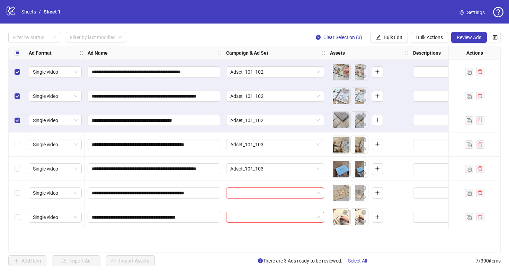
click at [285, 185] on div at bounding box center [275, 193] width 104 height 24
click at [285, 191] on input "search" at bounding box center [271, 193] width 83 height 10
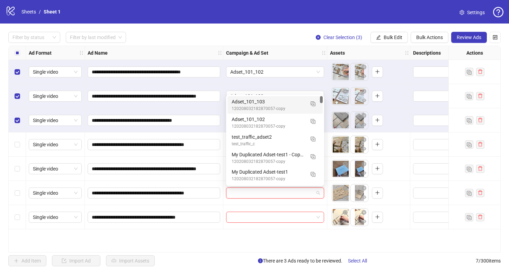
click at [281, 112] on div "Adset_101_103 120208032182870057-copy" at bounding box center [274, 105] width 95 height 18
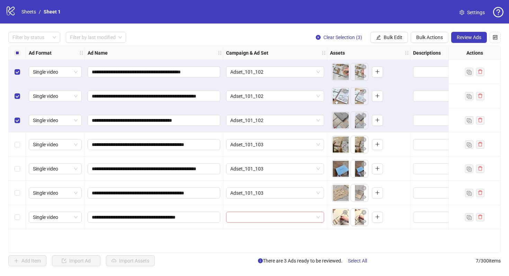
click at [311, 218] on input "search" at bounding box center [271, 217] width 83 height 10
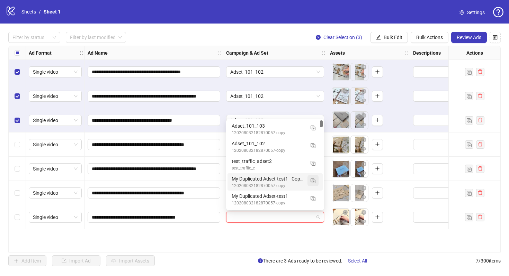
drag, startPoint x: 314, startPoint y: 129, endPoint x: 311, endPoint y: 180, distance: 51.0
click at [311, 180] on div "Adset_101_103 120208032182870057-copy Adset_101_102 120208032182870057-copy tes…" at bounding box center [274, 181] width 95 height 123
click at [311, 131] on button "button" at bounding box center [312, 127] width 11 height 11
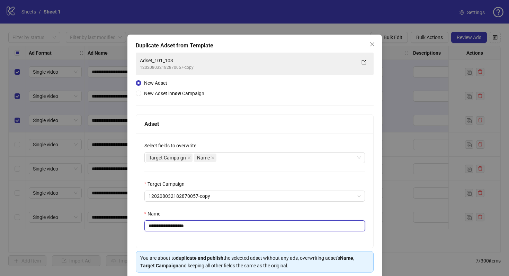
click at [219, 230] on input "**********" at bounding box center [254, 225] width 220 height 11
drag, startPoint x: 179, startPoint y: 226, endPoint x: 237, endPoint y: 229, distance: 58.3
click at [237, 229] on input "**********" at bounding box center [254, 225] width 220 height 11
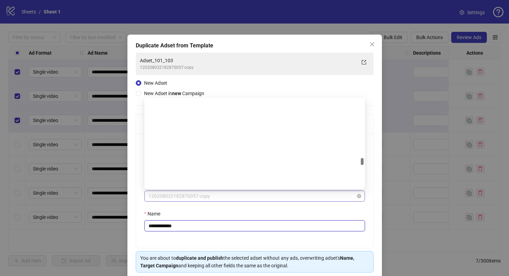
click at [243, 200] on span "120208032182870057-copy" at bounding box center [254, 196] width 212 height 10
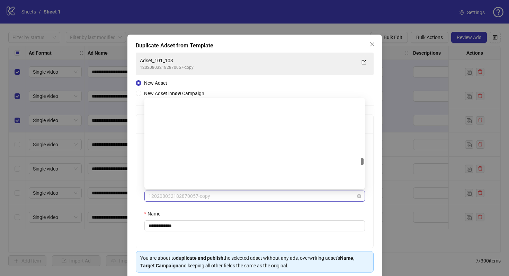
scroll to position [1019, 0]
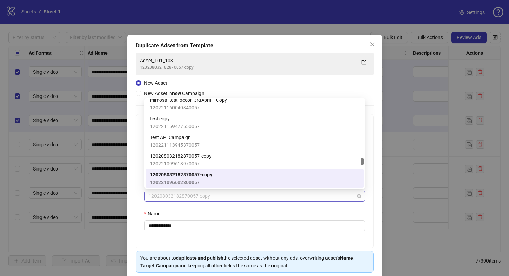
click at [243, 200] on span "120208032182870057-copy" at bounding box center [254, 196] width 212 height 10
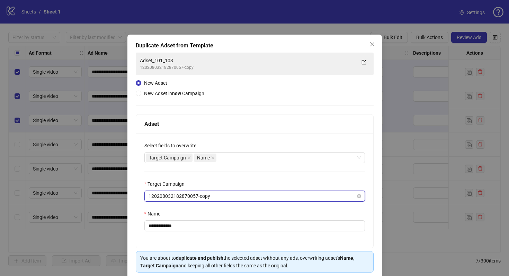
click at [249, 196] on span "120208032182870057-copy" at bounding box center [254, 196] width 212 height 10
click at [255, 214] on div "Name" at bounding box center [254, 215] width 220 height 10
click at [240, 197] on span "120208032182870057-copy" at bounding box center [254, 196] width 212 height 10
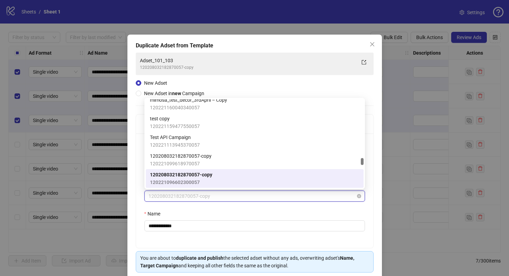
click at [240, 197] on span "120208032182870057-copy" at bounding box center [254, 196] width 212 height 10
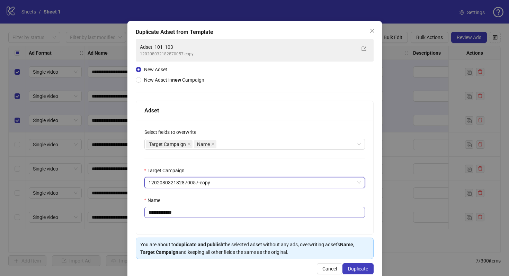
scroll to position [27, 0]
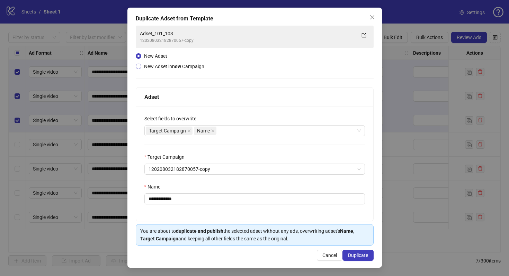
click at [199, 68] on span "New Adset in new Campaign" at bounding box center [174, 67] width 60 height 6
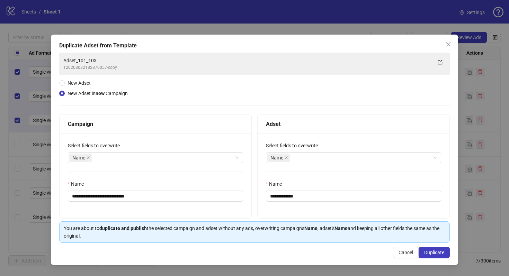
scroll to position [0, 0]
click at [83, 83] on span "New Adset" at bounding box center [78, 83] width 23 height 6
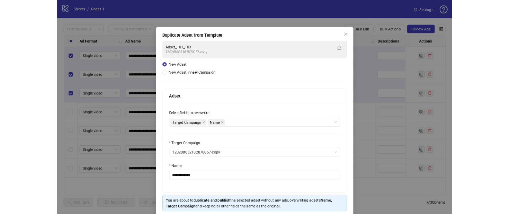
scroll to position [27, 0]
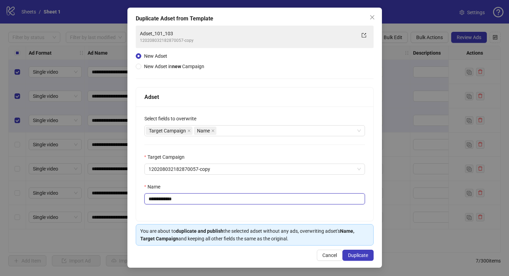
click at [268, 203] on input "**********" at bounding box center [254, 198] width 220 height 11
type input "**********"
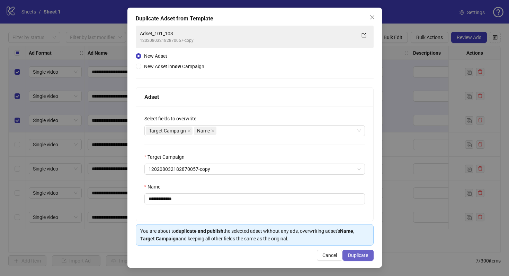
click at [356, 252] on button "Duplicate" at bounding box center [357, 255] width 31 height 11
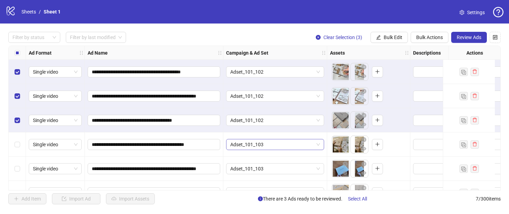
scroll to position [42, 0]
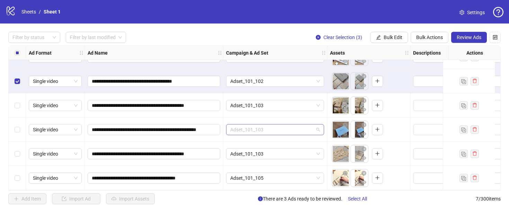
click at [293, 128] on span "Adset_101_103" at bounding box center [275, 130] width 90 height 10
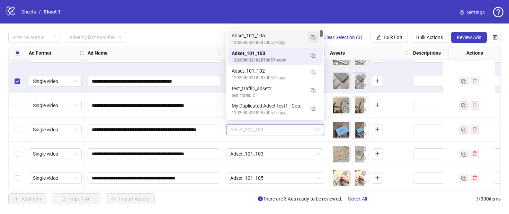
click at [314, 38] on img "button" at bounding box center [312, 37] width 5 height 5
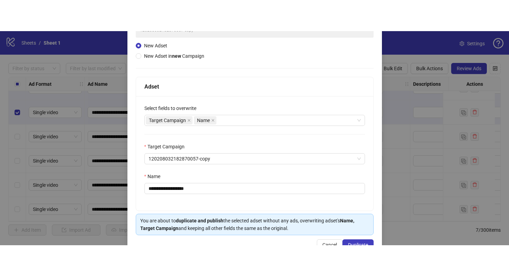
scroll to position [75, 0]
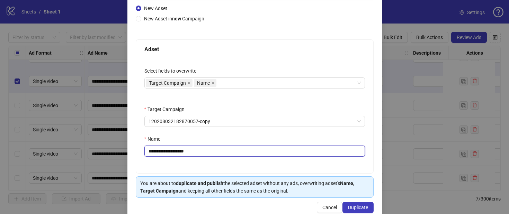
click at [201, 152] on input "**********" at bounding box center [254, 151] width 220 height 11
drag, startPoint x: 180, startPoint y: 152, endPoint x: 255, endPoint y: 152, distance: 75.1
click at [254, 152] on input "**********" at bounding box center [254, 151] width 220 height 11
type input "**********"
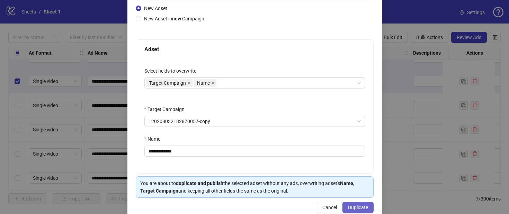
click at [351, 206] on span "Duplicate" at bounding box center [358, 208] width 20 height 6
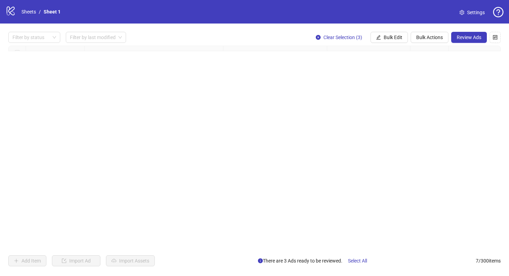
scroll to position [0, 0]
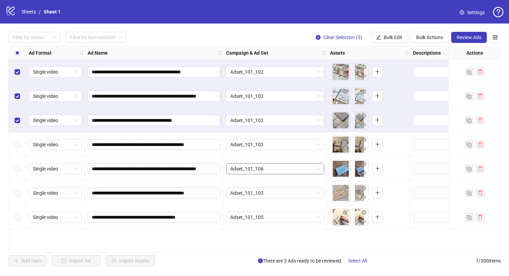
click at [276, 167] on span "Adset_101_106" at bounding box center [275, 169] width 90 height 10
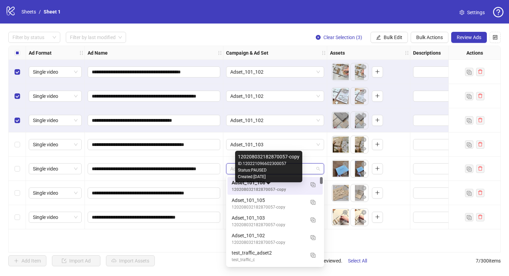
click at [276, 188] on div "120208032182870057-copy" at bounding box center [267, 189] width 73 height 7
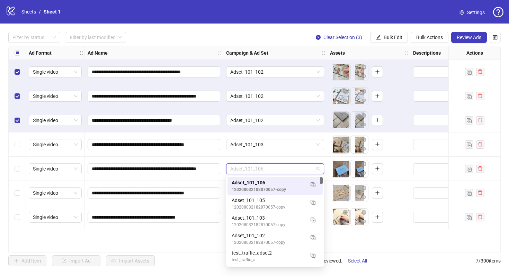
click at [268, 167] on span "Adset_101_106" at bounding box center [275, 169] width 90 height 10
click at [305, 220] on div "Adset_101_103 120208032182870057-copy" at bounding box center [274, 221] width 87 height 14
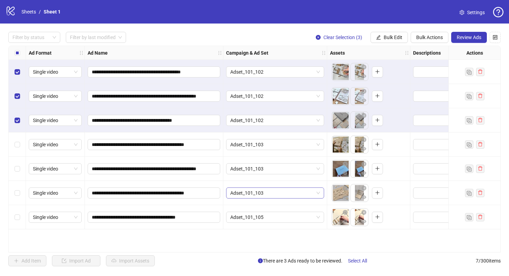
click at [284, 193] on span "Adset_101_103" at bounding box center [275, 193] width 90 height 10
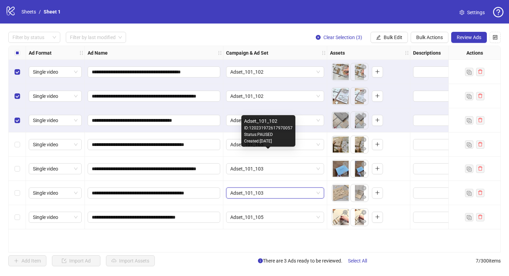
click at [281, 140] on div "Created: [DATE]" at bounding box center [268, 141] width 48 height 7
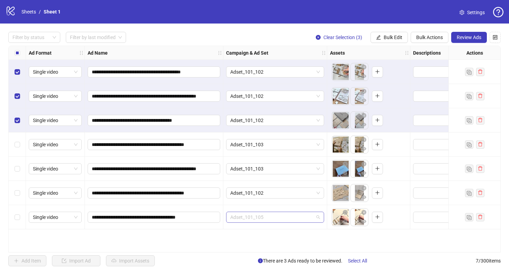
click at [283, 222] on span "Adset_101_105" at bounding box center [275, 217] width 90 height 10
click at [282, 231] on div "**********" at bounding box center [254, 149] width 492 height 207
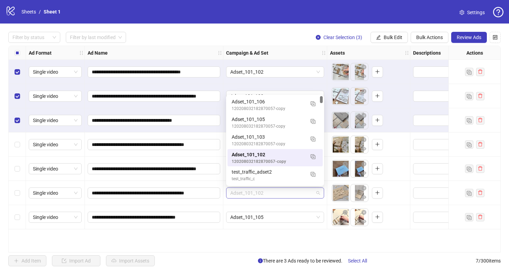
click at [282, 193] on span "Adset_101_102" at bounding box center [275, 193] width 90 height 10
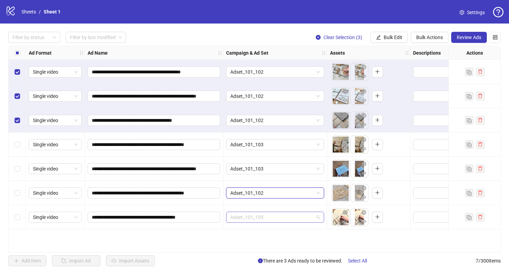
click at [266, 215] on span "Adset_101_105" at bounding box center [275, 217] width 90 height 10
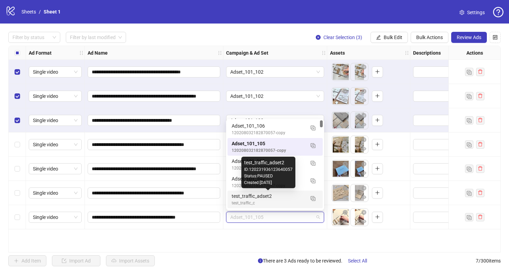
click at [263, 225] on div "Adset_101_105" at bounding box center [275, 217] width 104 height 24
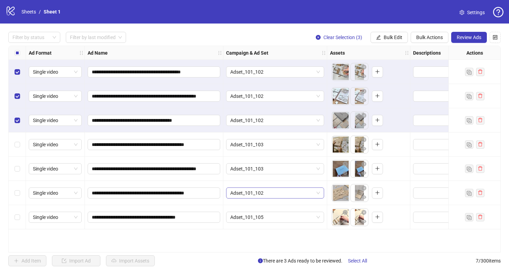
click at [275, 194] on span "Adset_101_102" at bounding box center [275, 193] width 90 height 10
click at [308, 221] on span "Adset_101_105" at bounding box center [275, 217] width 90 height 10
click at [356, 238] on div "**********" at bounding box center [254, 149] width 492 height 207
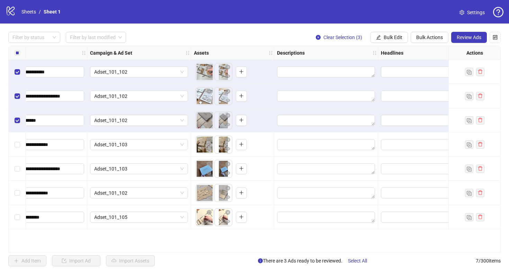
scroll to position [0, 143]
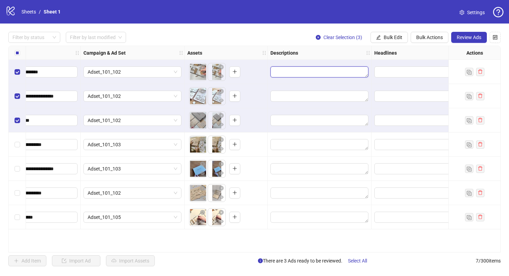
click at [309, 72] on textarea "Edit values" at bounding box center [319, 71] width 98 height 11
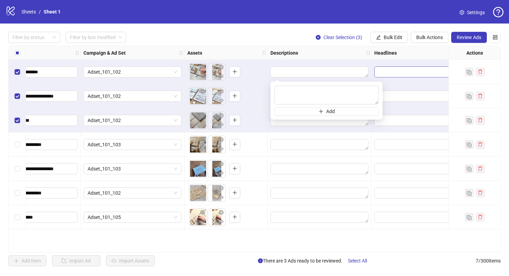
click at [398, 76] on span "Edit values" at bounding box center [423, 71] width 98 height 11
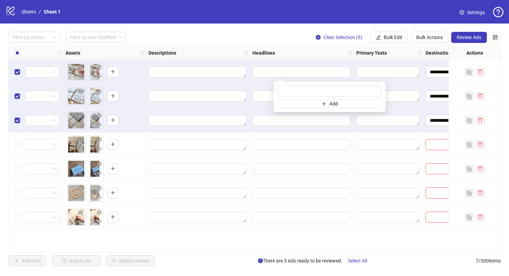
scroll to position [0, 232]
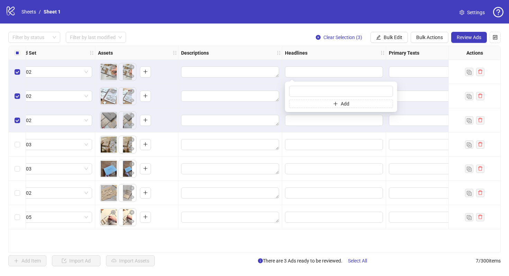
click at [245, 66] on div at bounding box center [230, 72] width 104 height 24
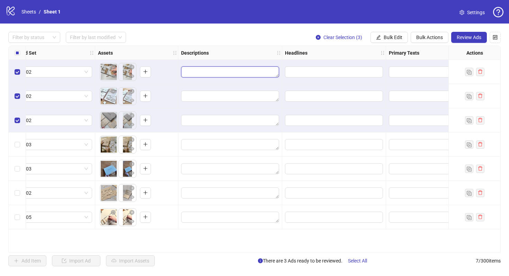
click at [248, 74] on textarea "Edit values" at bounding box center [230, 71] width 98 height 11
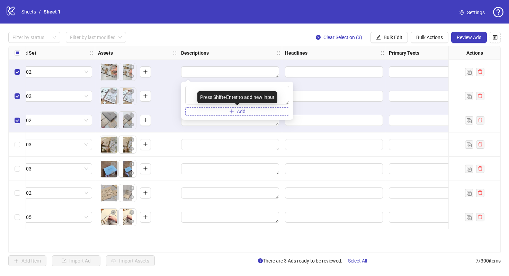
click at [247, 114] on button "Add" at bounding box center [237, 111] width 104 height 8
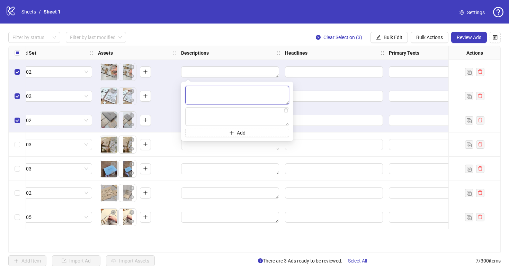
click at [244, 96] on textarea at bounding box center [237, 95] width 104 height 19
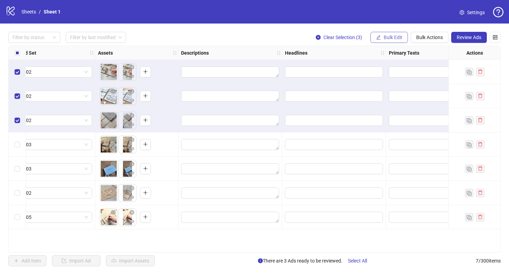
click at [389, 39] on span "Bulk Edit" at bounding box center [392, 38] width 19 height 6
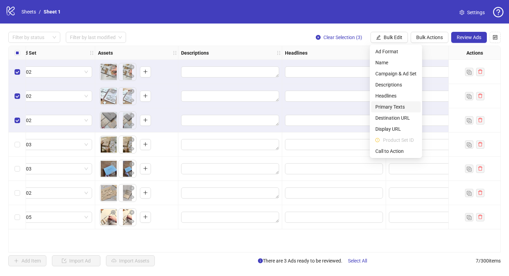
click at [393, 104] on span "Primary Texts" at bounding box center [395, 107] width 41 height 8
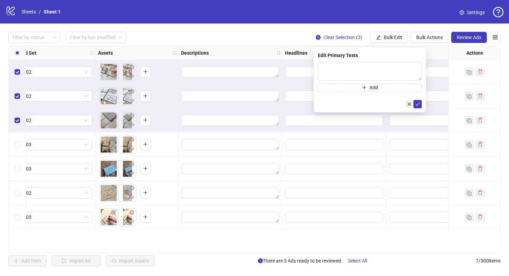
click at [407, 102] on icon "close" at bounding box center [409, 104] width 5 height 5
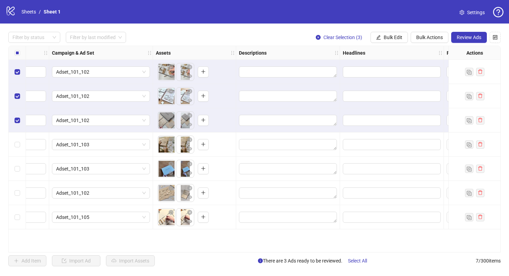
scroll to position [0, 269]
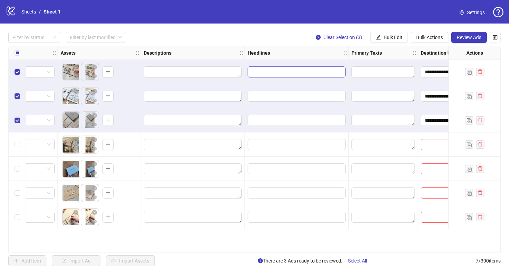
click at [289, 67] on span "Edit values" at bounding box center [296, 71] width 98 height 11
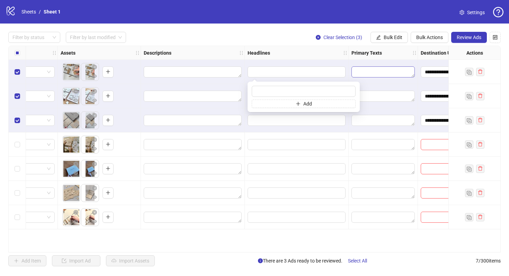
click at [352, 71] on textarea "Edit values" at bounding box center [382, 71] width 63 height 11
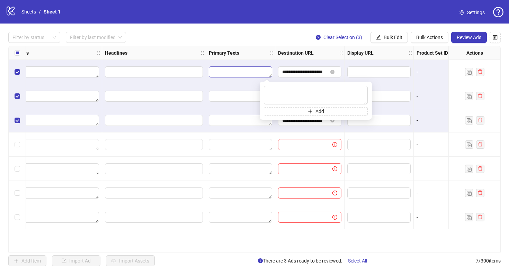
scroll to position [0, 444]
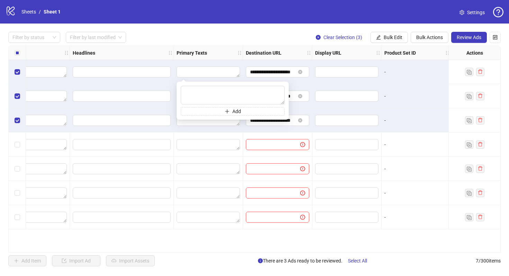
click at [275, 137] on div at bounding box center [277, 145] width 69 height 24
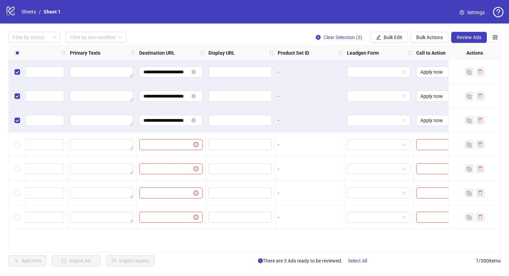
scroll to position [0, 640]
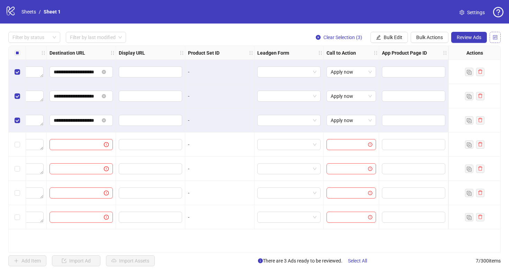
click at [494, 36] on icon "control" at bounding box center [495, 37] width 4 height 4
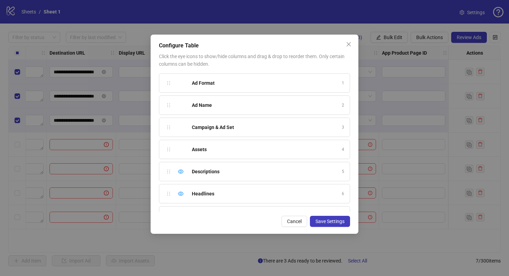
scroll to position [172, 0]
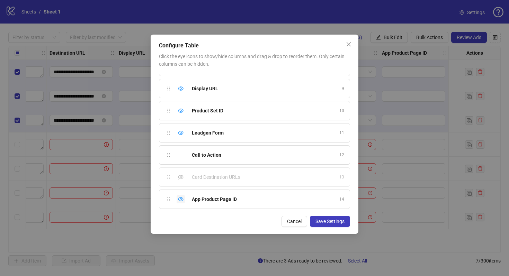
click at [180, 202] on icon "eye" at bounding box center [181, 200] width 6 height 6
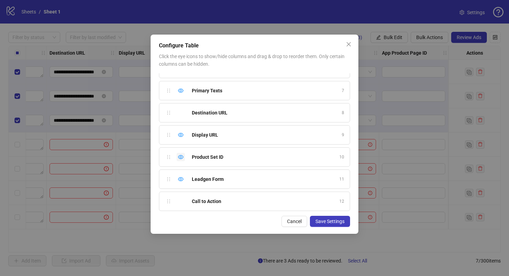
click at [180, 158] on icon "eye" at bounding box center [181, 157] width 6 height 4
click at [180, 176] on icon "eye" at bounding box center [181, 179] width 6 height 6
click at [180, 139] on div "Display URL 9" at bounding box center [254, 134] width 191 height 19
click at [180, 134] on icon "eye" at bounding box center [181, 135] width 6 height 6
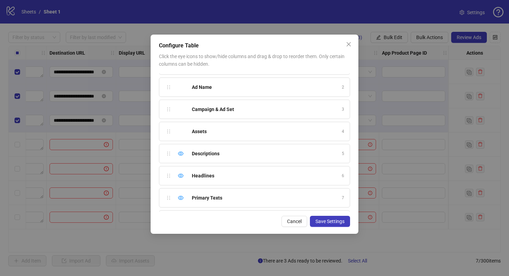
scroll to position [10, 0]
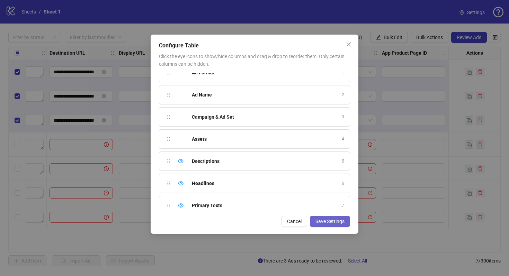
click at [340, 221] on span "Save Settings" at bounding box center [329, 222] width 29 height 6
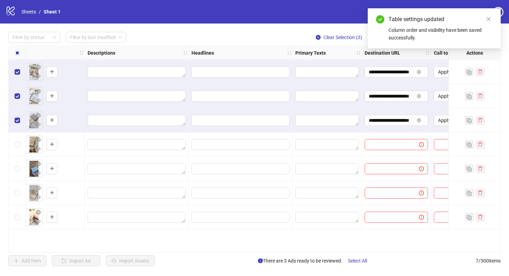
scroll to position [0, 363]
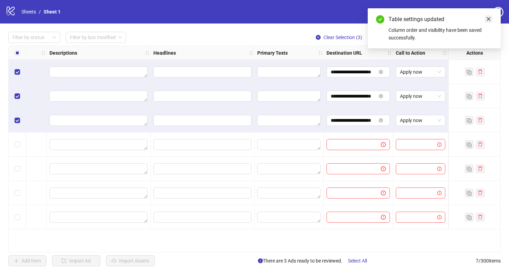
click at [490, 20] on icon "close" at bounding box center [488, 19] width 5 height 5
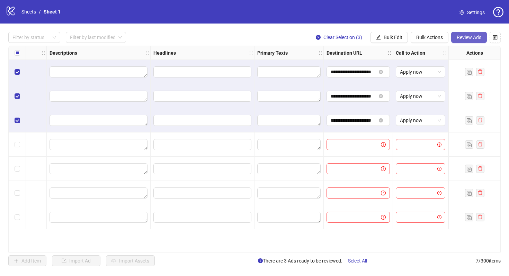
click at [478, 37] on span "Review Ads" at bounding box center [468, 38] width 25 height 6
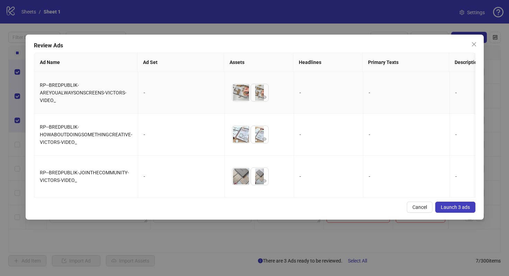
drag, startPoint x: 166, startPoint y: 90, endPoint x: 220, endPoint y: 118, distance: 61.4
click at [403, 206] on div "Cancel Launch 3 ads" at bounding box center [254, 207] width 441 height 11
click at [417, 206] on span "Cancel" at bounding box center [419, 207] width 15 height 6
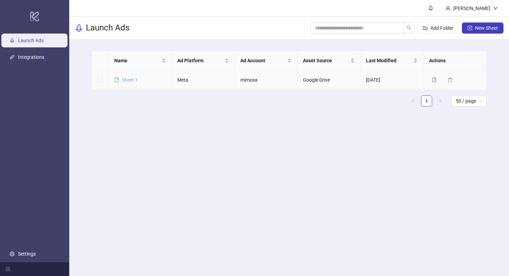
click at [133, 82] on link "Sheet 1" at bounding box center [130, 80] width 16 height 6
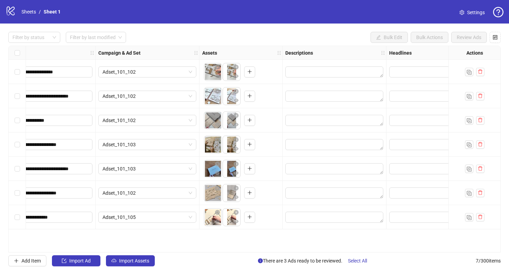
scroll to position [0, 65]
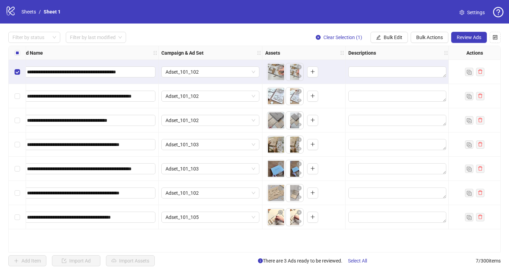
click at [18, 92] on div "Select row 2" at bounding box center [17, 96] width 17 height 24
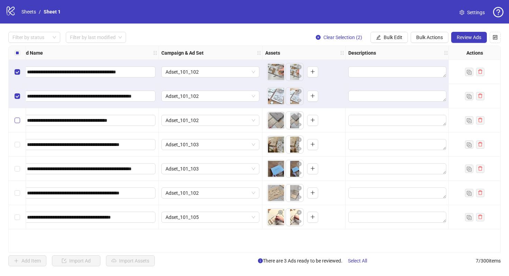
click at [18, 117] on label "Select row 3" at bounding box center [18, 121] width 6 height 8
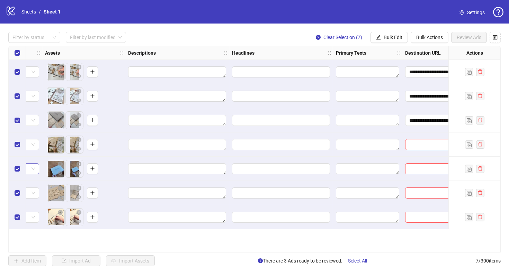
scroll to position [0, 363]
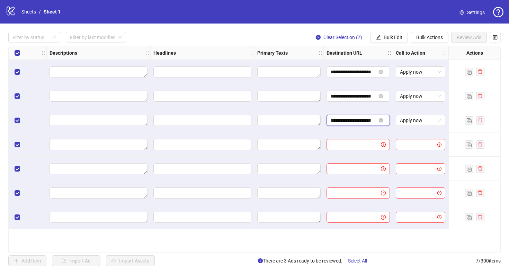
click at [354, 121] on input "**********" at bounding box center [352, 121] width 45 height 8
click at [385, 38] on span "Bulk Edit" at bounding box center [392, 38] width 19 height 6
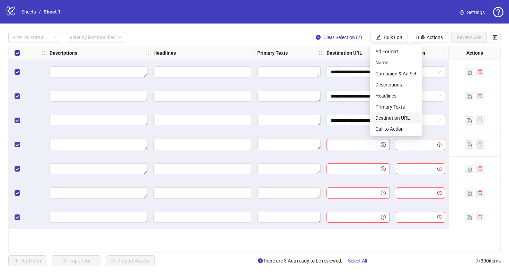
click at [390, 118] on span "Destination URL" at bounding box center [395, 118] width 41 height 8
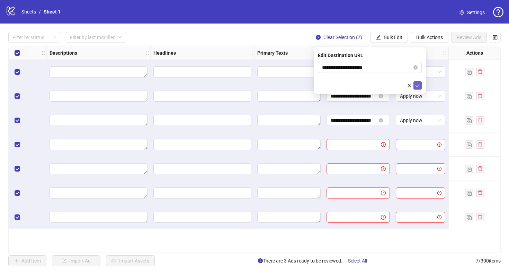
click at [419, 85] on icon "check" at bounding box center [417, 85] width 5 height 5
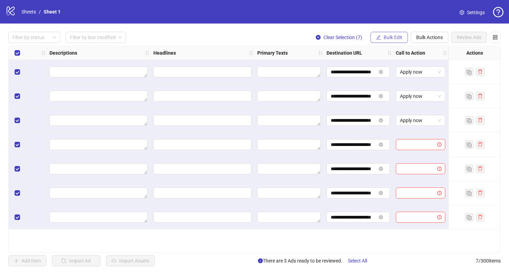
click at [380, 39] on button "Bulk Edit" at bounding box center [388, 37] width 37 height 11
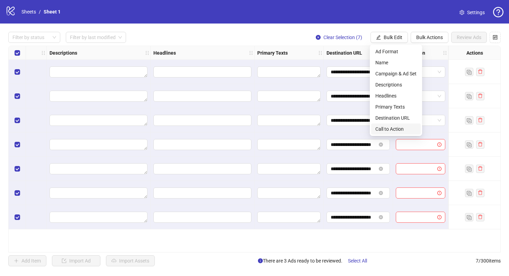
click at [397, 130] on span "Call to Action" at bounding box center [395, 129] width 41 height 8
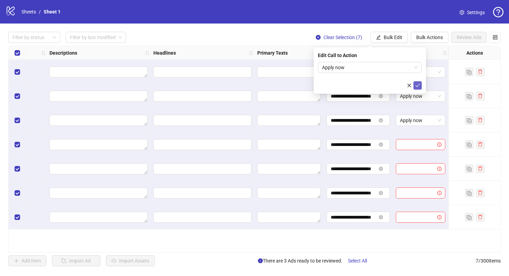
click at [413, 85] on button "submit" at bounding box center [417, 85] width 8 height 8
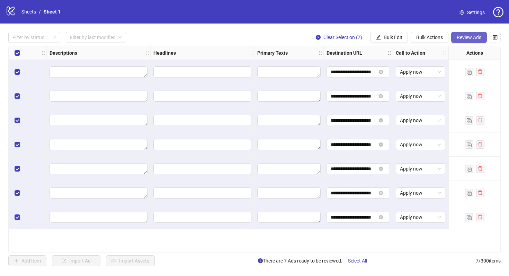
click at [475, 36] on span "Review Ads" at bounding box center [468, 38] width 25 height 6
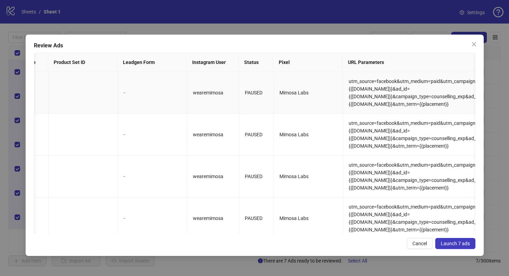
scroll to position [0, 0]
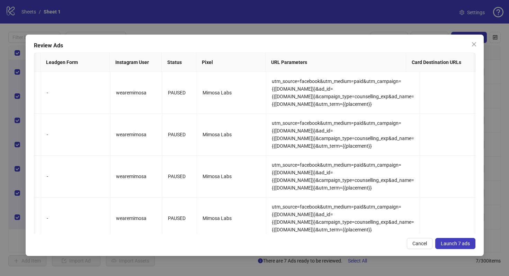
click at [464, 243] on span "Launch 7 ads" at bounding box center [454, 244] width 29 height 6
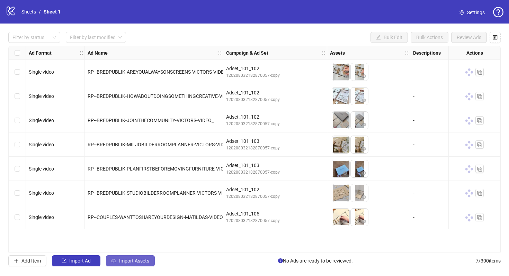
click at [129, 261] on span "Import Assets" at bounding box center [134, 261] width 30 height 6
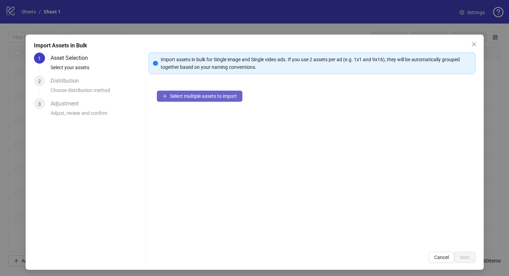
click at [176, 97] on span "Select multiple assets to import" at bounding box center [203, 96] width 67 height 6
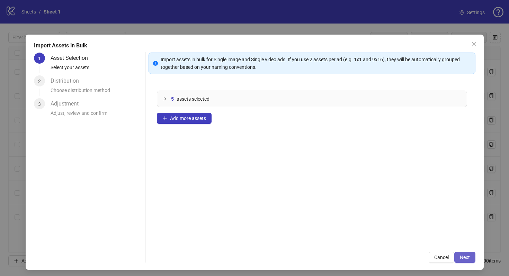
click at [463, 258] on span "Next" at bounding box center [464, 258] width 10 height 6
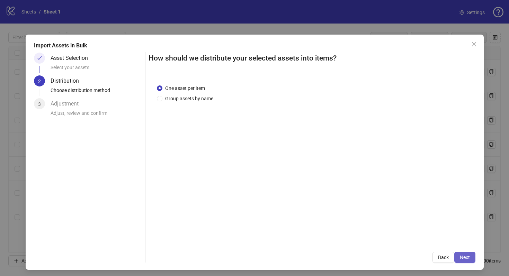
click at [471, 261] on button "Next" at bounding box center [464, 257] width 21 height 11
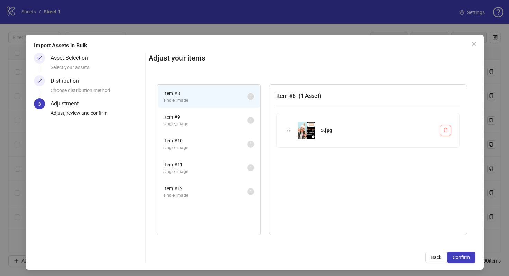
click at [471, 261] on button "Confirm" at bounding box center [461, 257] width 28 height 11
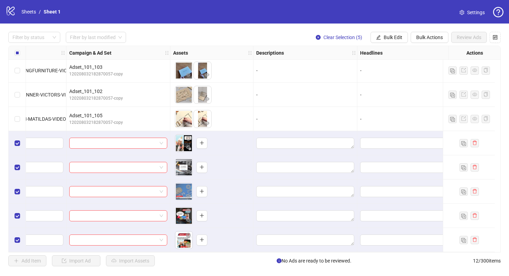
scroll to position [101, 0]
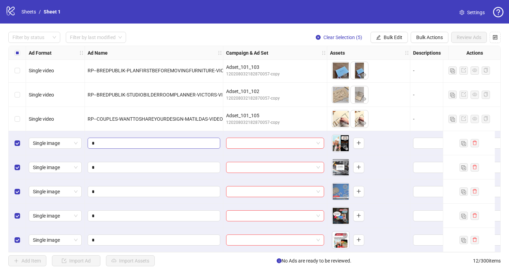
click at [189, 138] on span "*" at bounding box center [154, 143] width 133 height 11
click at [190, 140] on input "*" at bounding box center [153, 143] width 123 height 8
click at [381, 41] on button "Bulk Edit" at bounding box center [388, 37] width 37 height 11
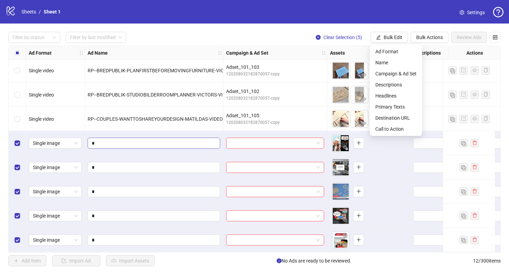
click at [148, 138] on span "*" at bounding box center [154, 143] width 133 height 11
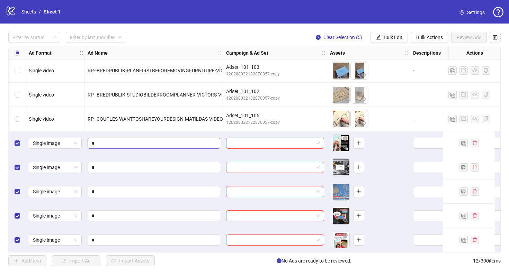
click at [148, 138] on span "*" at bounding box center [154, 143] width 133 height 11
click at [252, 139] on input "search" at bounding box center [271, 143] width 83 height 10
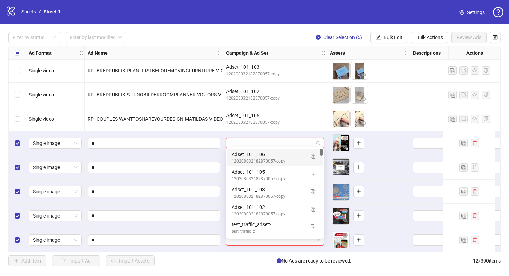
click at [253, 164] on div "120208032182870057-copy" at bounding box center [267, 161] width 73 height 7
click at [266, 143] on span "Adset_101_106" at bounding box center [275, 143] width 90 height 10
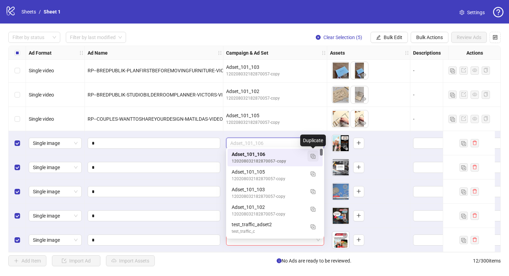
click at [312, 157] on img "button" at bounding box center [312, 156] width 5 height 5
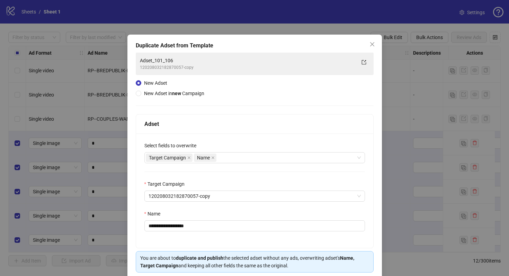
click at [188, 182] on label "Target Campaign" at bounding box center [166, 184] width 45 height 8
click at [188, 191] on input "Target Campaign" at bounding box center [251, 196] width 206 height 10
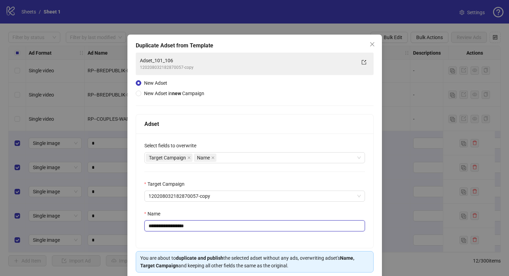
drag, startPoint x: 179, startPoint y: 227, endPoint x: 264, endPoint y: 228, distance: 85.8
click at [264, 228] on input "**********" at bounding box center [254, 225] width 220 height 11
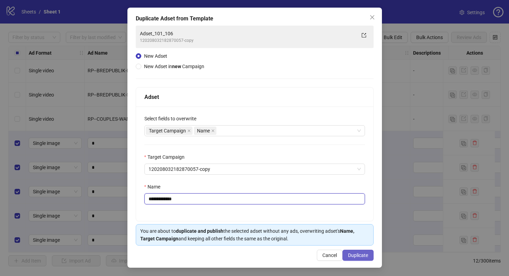
type input "**********"
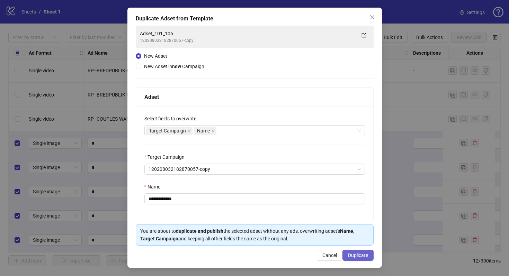
click at [360, 250] on button "Duplicate" at bounding box center [357, 255] width 31 height 11
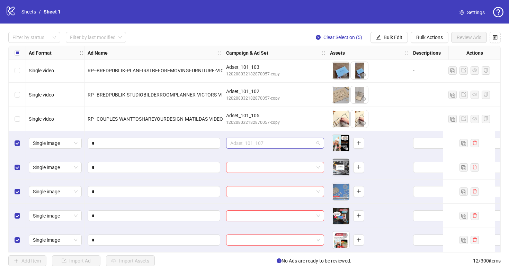
click at [256, 138] on div "Adset_101_107" at bounding box center [275, 143] width 98 height 11
click at [372, 146] on div "To pick up a draggable item, press the space bar. While dragging, use the arrow…" at bounding box center [368, 143] width 77 height 21
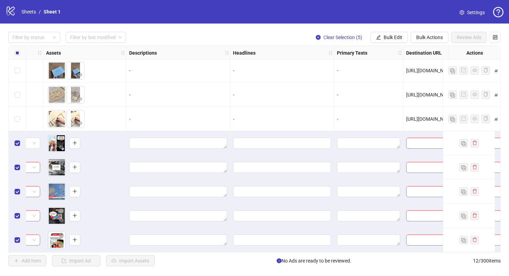
scroll to position [101, 369]
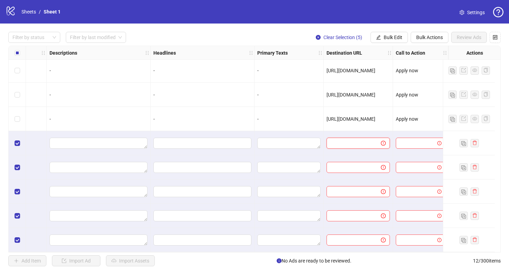
click at [338, 139] on input "text" at bounding box center [350, 143] width 40 height 8
click at [423, 141] on input "search" at bounding box center [417, 143] width 35 height 10
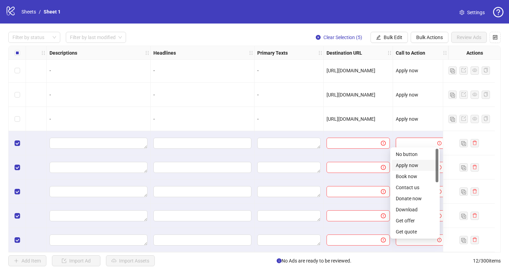
click at [416, 161] on div "Apply now" at bounding box center [414, 165] width 47 height 11
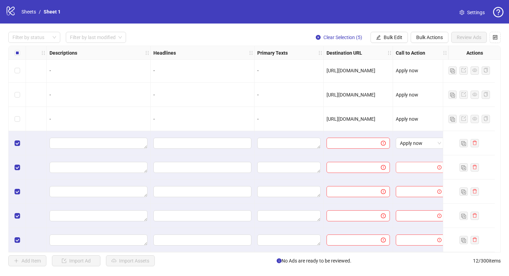
click at [416, 162] on input "search" at bounding box center [417, 167] width 35 height 10
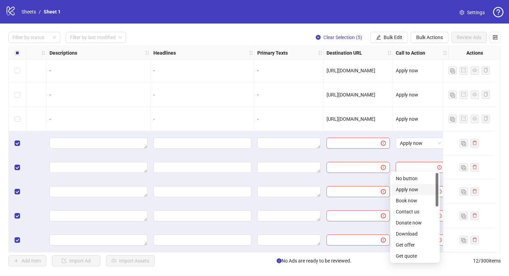
click at [415, 191] on div "Apply now" at bounding box center [414, 190] width 38 height 8
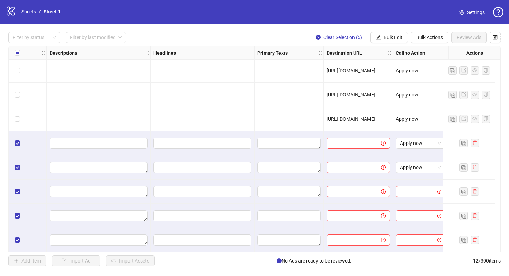
click at [415, 191] on input "search" at bounding box center [417, 191] width 35 height 10
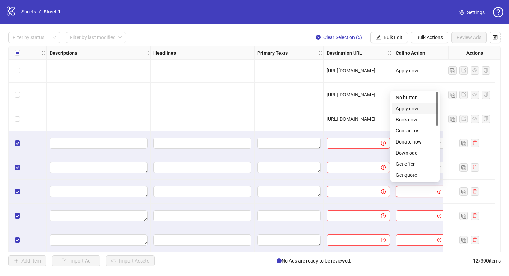
click at [421, 108] on div "Apply now" at bounding box center [414, 109] width 38 height 8
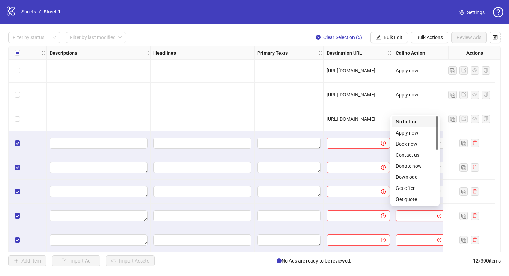
click at [420, 218] on input "search" at bounding box center [417, 216] width 35 height 10
click at [419, 134] on div "Apply now" at bounding box center [414, 133] width 38 height 8
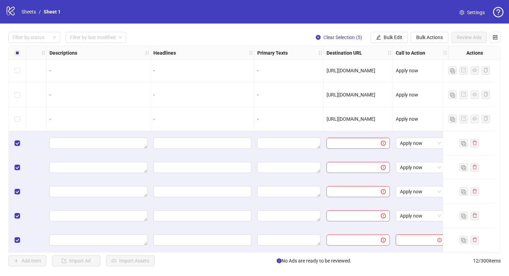
click at [416, 235] on input "search" at bounding box center [417, 240] width 35 height 10
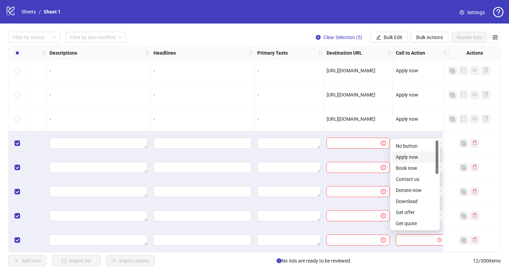
click at [417, 154] on div "Apply now" at bounding box center [414, 157] width 38 height 8
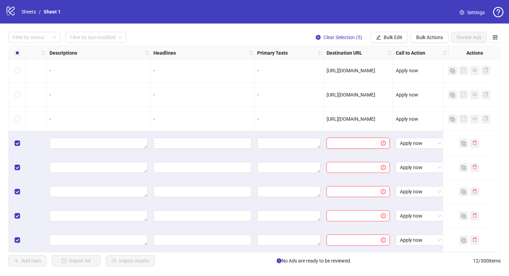
click at [353, 139] on input "text" at bounding box center [350, 143] width 40 height 8
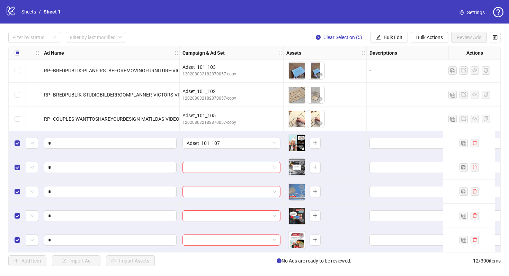
scroll to position [101, 0]
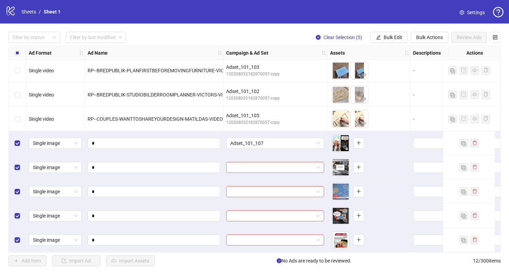
drag, startPoint x: 352, startPoint y: 49, endPoint x: 300, endPoint y: 48, distance: 51.9
click at [300, 53] on div "Ad Format Ad Name Campaign & Ad Set Assets Descriptions Headlines Primary Texts…" at bounding box center [418, 53] width 785 height 0
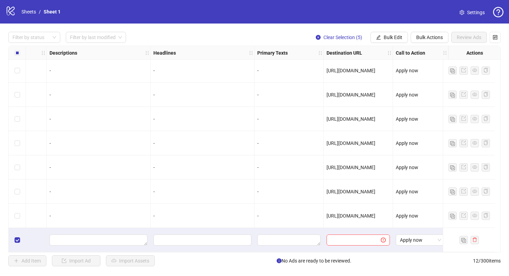
scroll to position [0, 369]
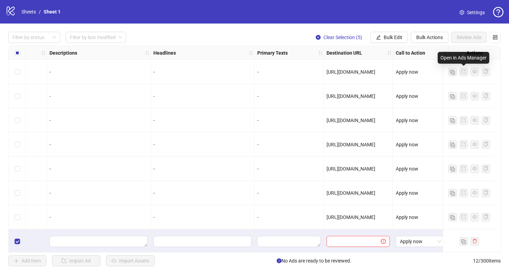
click at [466, 72] on link at bounding box center [463, 72] width 8 height 8
click at [464, 97] on icon "export" at bounding box center [463, 95] width 5 height 5
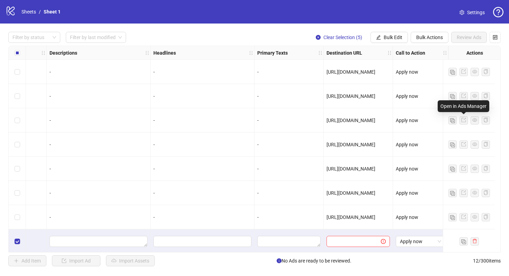
click at [466, 120] on link at bounding box center [463, 120] width 8 height 8
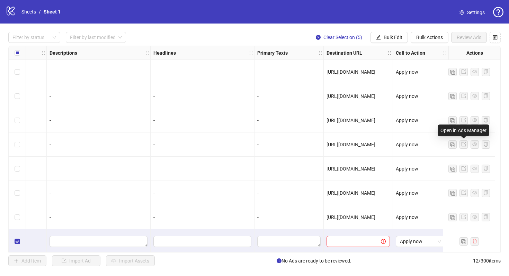
click at [460, 148] on link at bounding box center [463, 144] width 8 height 8
click at [461, 168] on icon "export" at bounding box center [463, 168] width 5 height 5
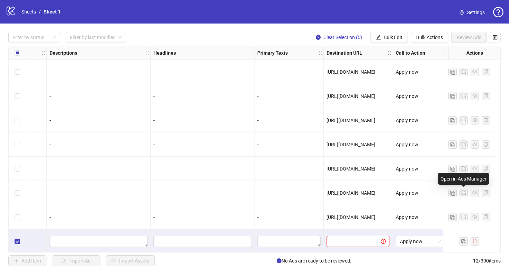
click at [462, 191] on icon "export" at bounding box center [463, 192] width 5 height 5
click at [467, 215] on link at bounding box center [463, 217] width 8 height 8
click at [485, 164] on div at bounding box center [469, 169] width 52 height 24
click at [483, 213] on div at bounding box center [469, 217] width 52 height 24
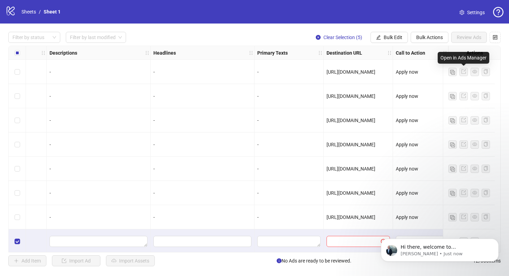
click at [460, 72] on link at bounding box center [463, 72] width 8 height 8
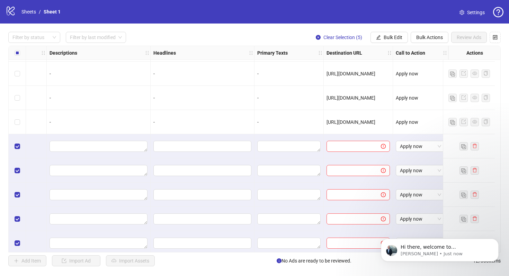
scroll to position [101, 369]
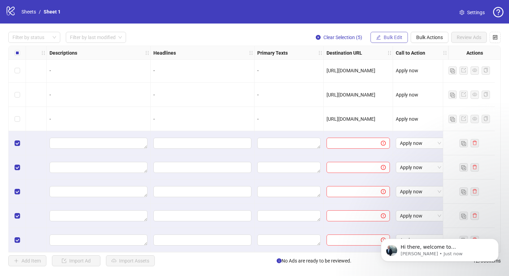
click at [398, 39] on span "Bulk Edit" at bounding box center [392, 38] width 19 height 6
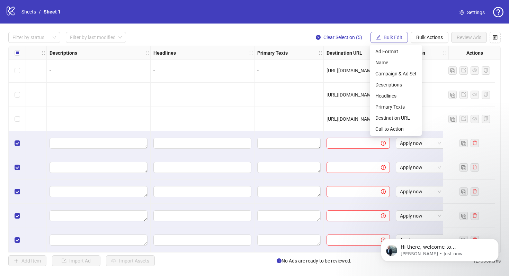
click at [398, 39] on span "Bulk Edit" at bounding box center [392, 38] width 19 height 6
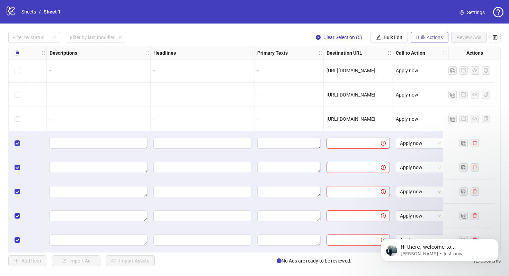
click at [427, 39] on span "Bulk Actions" at bounding box center [429, 38] width 27 height 6
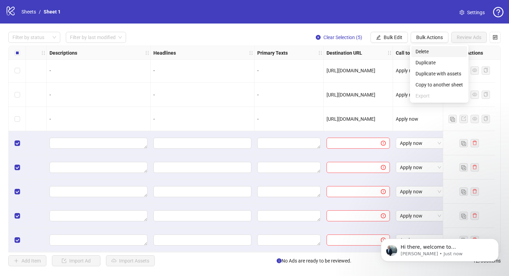
click at [436, 54] on span "Delete" at bounding box center [438, 52] width 47 height 8
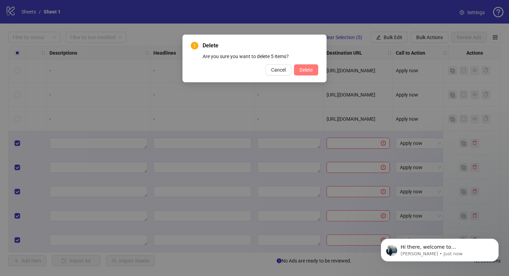
click at [302, 72] on span "Delete" at bounding box center [305, 70] width 13 height 6
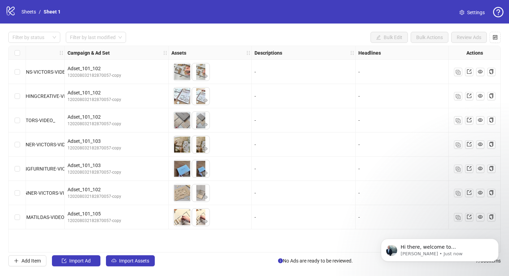
scroll to position [0, 155]
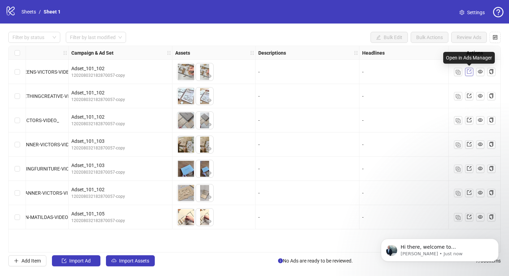
click at [469, 73] on icon "export" at bounding box center [468, 71] width 5 height 5
click at [479, 73] on icon "eye" at bounding box center [479, 71] width 5 height 3
click at [493, 73] on icon "copy" at bounding box center [491, 71] width 5 height 5
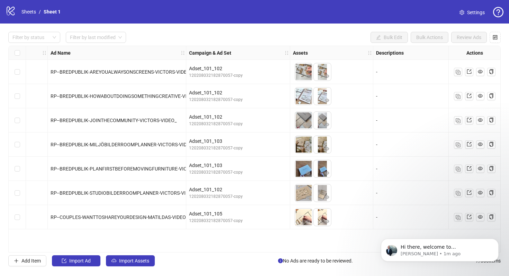
scroll to position [0, 0]
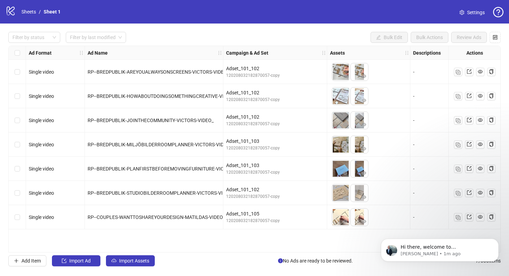
drag, startPoint x: 65, startPoint y: 56, endPoint x: 63, endPoint y: 153, distance: 96.6
click at [63, 153] on div "Ad Format Ad Name Campaign & Ad Set Assets Descriptions Headlines Primary Texts…" at bounding box center [436, 137] width 855 height 183
click at [63, 153] on div "Single video" at bounding box center [55, 145] width 59 height 24
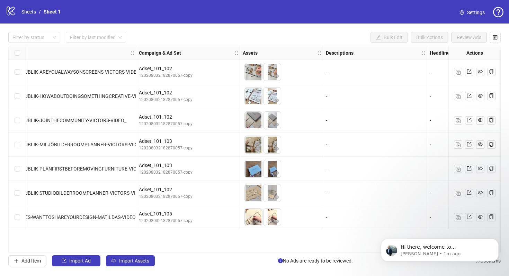
scroll to position [0, 18]
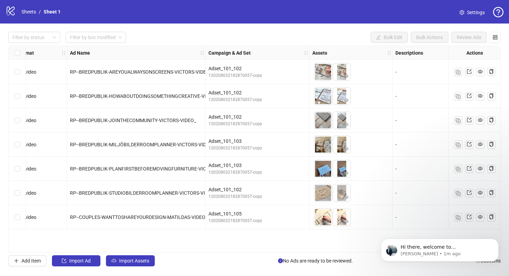
drag, startPoint x: 346, startPoint y: 53, endPoint x: 302, endPoint y: 52, distance: 43.9
click at [302, 53] on div "Ad Format Ad Name Campaign & Ad Set Assets Descriptions Headlines Primary Texts…" at bounding box center [400, 53] width 785 height 0
drag, startPoint x: 390, startPoint y: 53, endPoint x: 395, endPoint y: 46, distance: 9.2
click at [395, 46] on div "Ad Format Ad Name Campaign & Ad Set Assets Descriptions Headlines Primary Texts…" at bounding box center [254, 149] width 492 height 207
drag, startPoint x: 393, startPoint y: 53, endPoint x: 427, endPoint y: 45, distance: 35.2
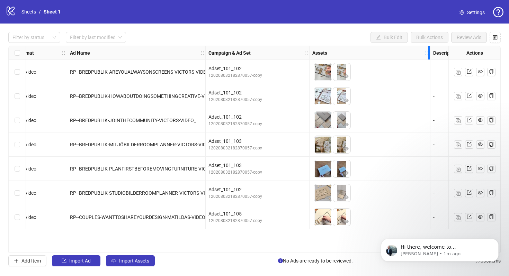
click at [427, 45] on div "Filter by status Filter by last modified Bulk Edit Bulk Actions Review Ads Ad F…" at bounding box center [254, 149] width 509 height 251
drag, startPoint x: 320, startPoint y: 52, endPoint x: 292, endPoint y: 55, distance: 28.2
click at [292, 53] on div "Ad Format Ad Name Campaign & Ad Set Assets Descriptions Headlines Primary Texts…" at bounding box center [332, 53] width 648 height 0
click at [428, 52] on icon "holder" at bounding box center [428, 53] width 5 height 5
drag, startPoint x: 428, startPoint y: 52, endPoint x: 410, endPoint y: 52, distance: 18.0
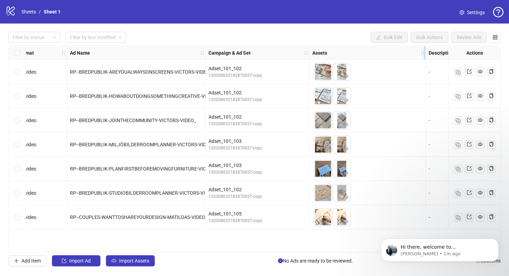
click at [420, 52] on icon "holder" at bounding box center [422, 53] width 5 height 5
click at [270, 116] on div "Adset_101_102" at bounding box center [257, 117] width 98 height 8
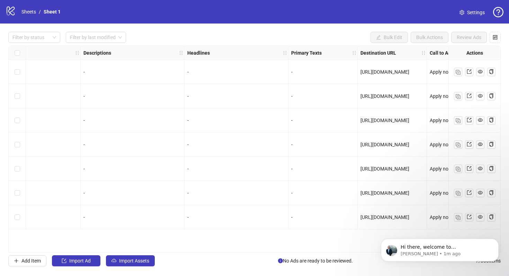
scroll to position [0, 350]
click at [28, 16] on div "logo/logo-mobile Sheets / Sheet 1" at bounding box center [35, 12] width 58 height 12
click at [30, 13] on link "Sheets" at bounding box center [28, 12] width 17 height 8
